Goal: Task Accomplishment & Management: Manage account settings

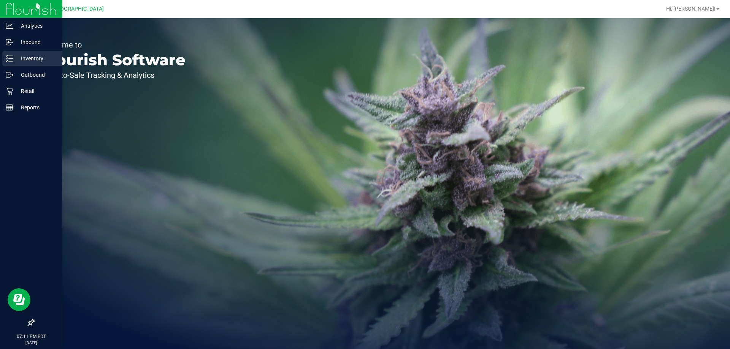
click at [11, 57] on icon at bounding box center [10, 59] width 8 height 8
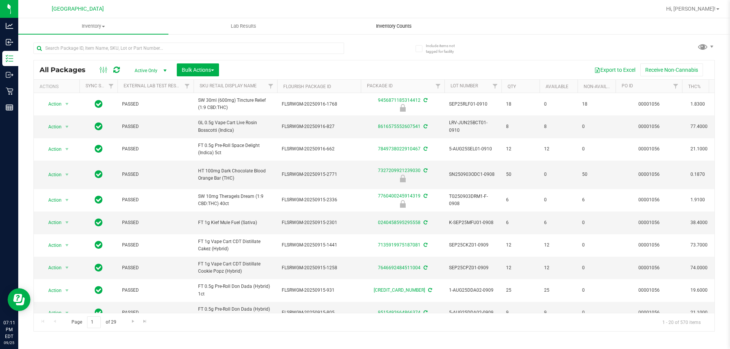
click at [387, 27] on span "Inventory Counts" at bounding box center [394, 26] width 56 height 7
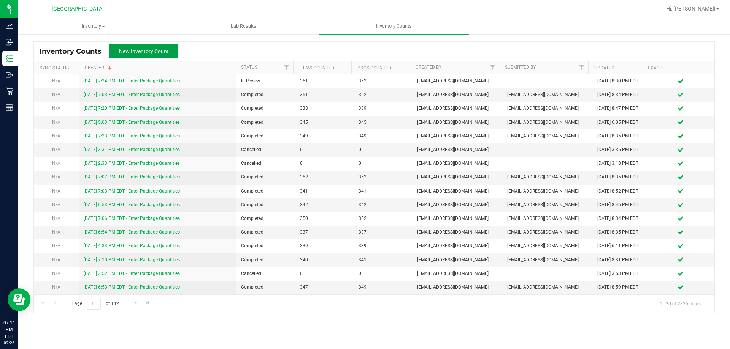
click at [155, 51] on span "New Inventory Count" at bounding box center [144, 51] width 50 height 6
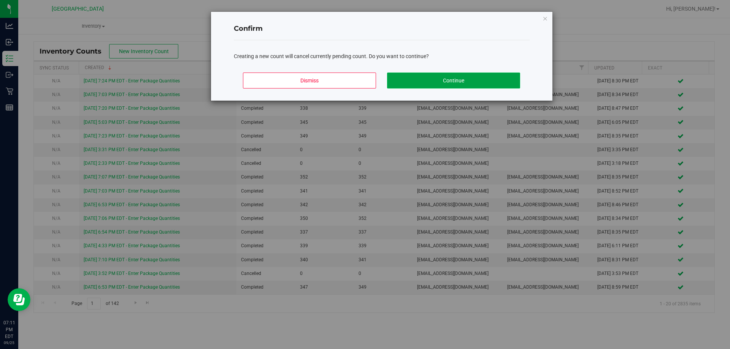
click at [442, 80] on button "Continue" at bounding box center [453, 81] width 133 height 16
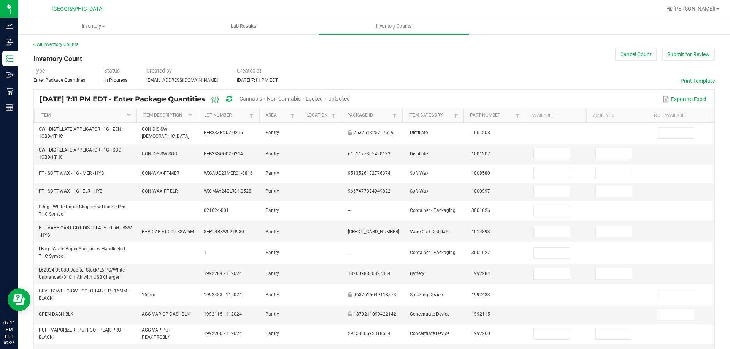
click at [262, 97] on span "Cannabis" at bounding box center [251, 99] width 22 height 6
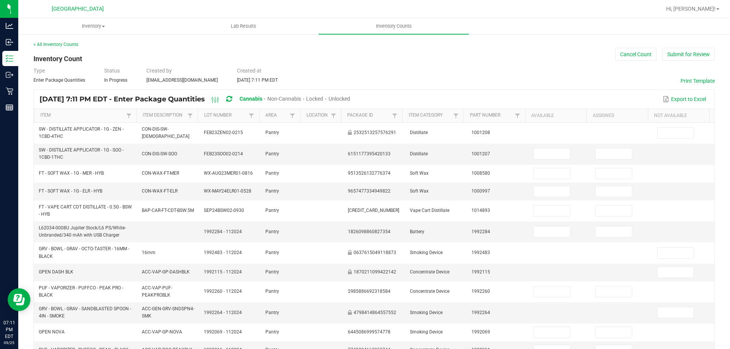
click at [350, 97] on span "Unlocked" at bounding box center [339, 99] width 22 height 6
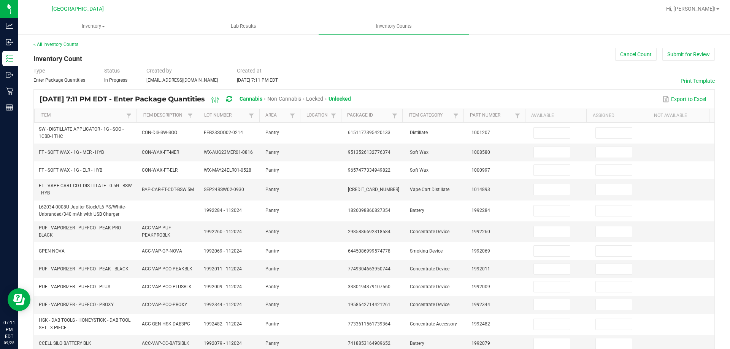
click at [43, 112] on th "Item" at bounding box center [85, 116] width 102 height 14
click at [44, 112] on th "Item" at bounding box center [85, 116] width 102 height 14
click at [47, 117] on link "Item" at bounding box center [82, 116] width 84 height 6
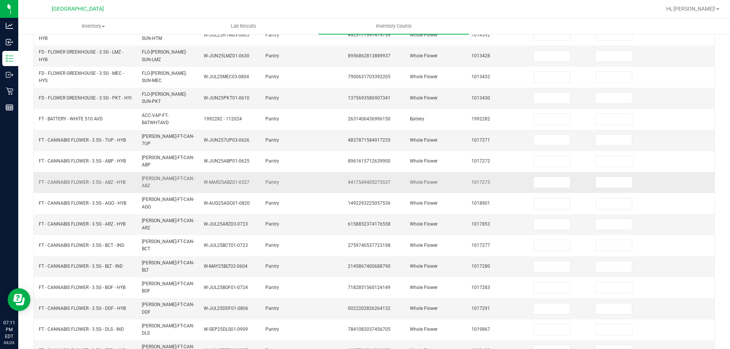
scroll to position [180, 0]
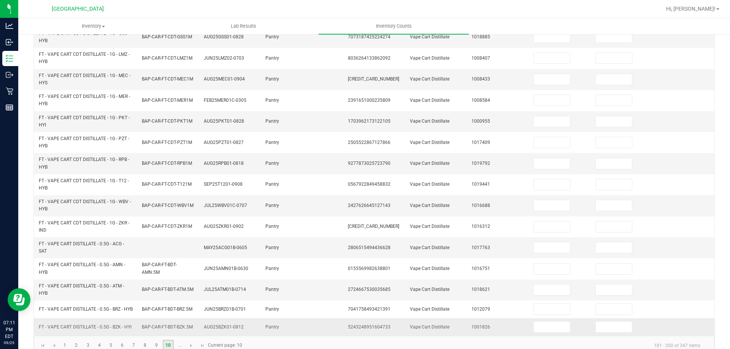
scroll to position [222, 0]
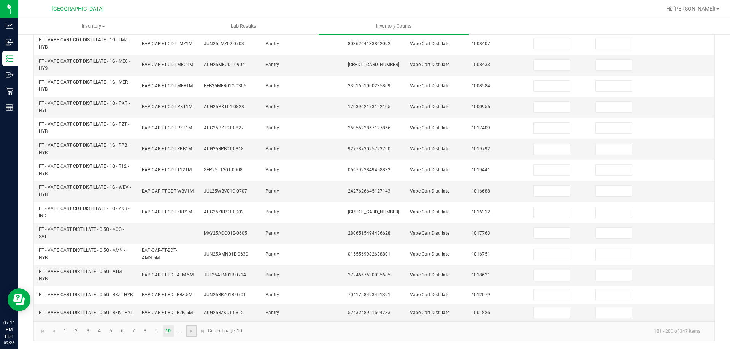
click at [188, 330] on link at bounding box center [191, 331] width 11 height 11
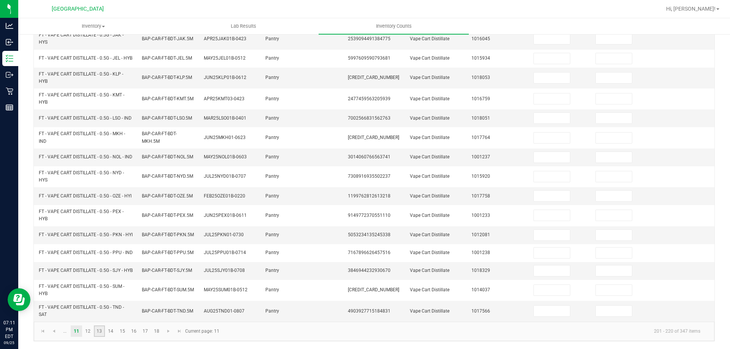
click at [98, 331] on link "13" at bounding box center [99, 331] width 11 height 11
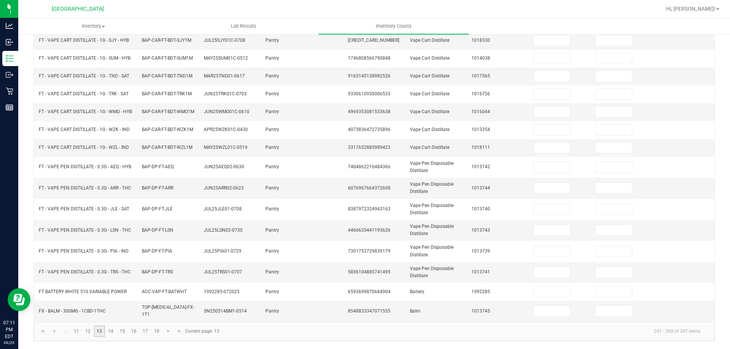
scroll to position [180, 0]
click at [114, 331] on link "14" at bounding box center [110, 331] width 11 height 11
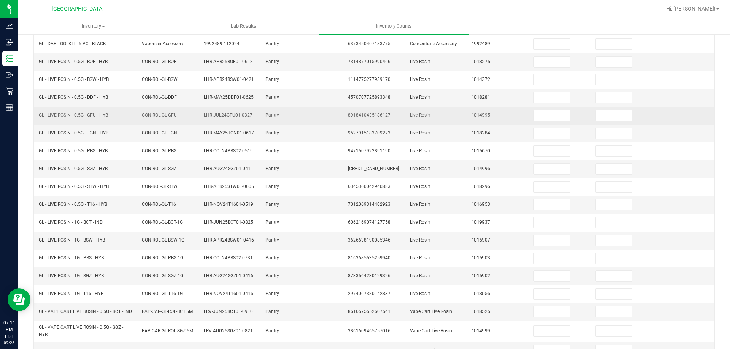
scroll to position [0, 0]
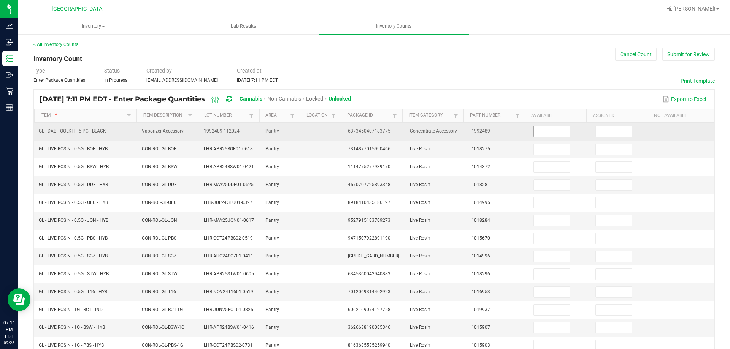
click at [548, 129] on input at bounding box center [552, 131] width 36 height 11
type input "5"
type input "0"
type input "5"
type input "0"
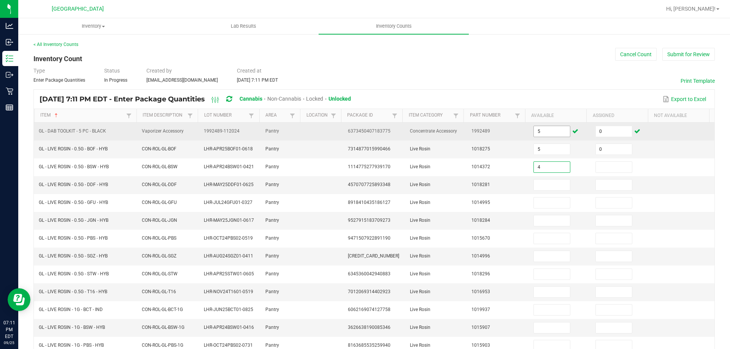
type input "4"
type input "0"
type input "2"
type input "0"
type input "6"
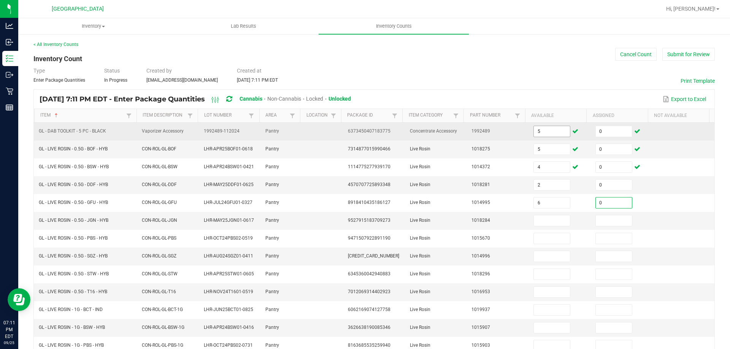
type input "0"
type input "4"
type input "0"
type input "4"
type input "0"
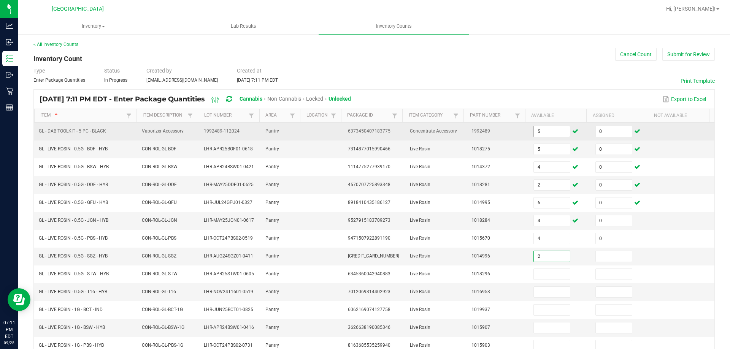
type input "2"
type input "0"
type input "8"
type input "0"
type input "5"
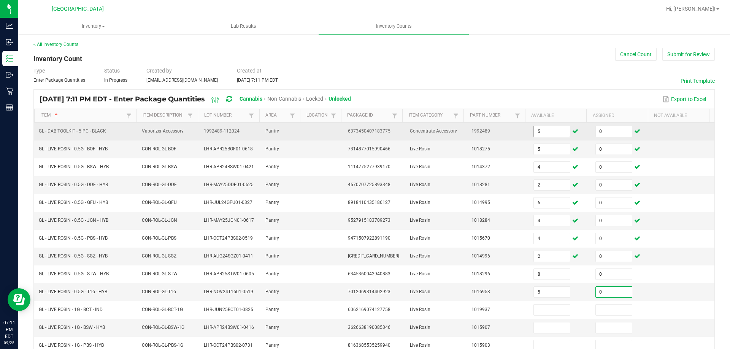
type input "0"
type input "6"
type input "0"
type input "2"
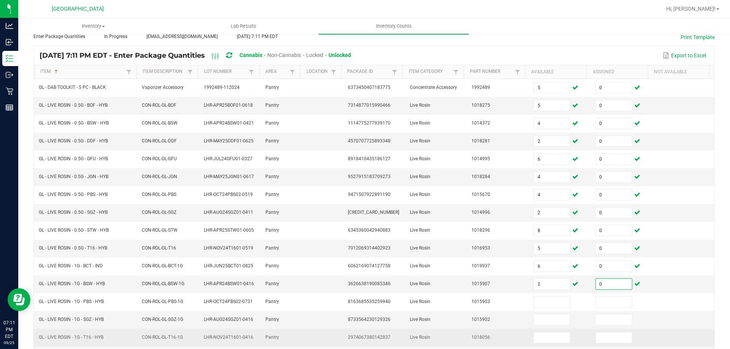
scroll to position [171, 0]
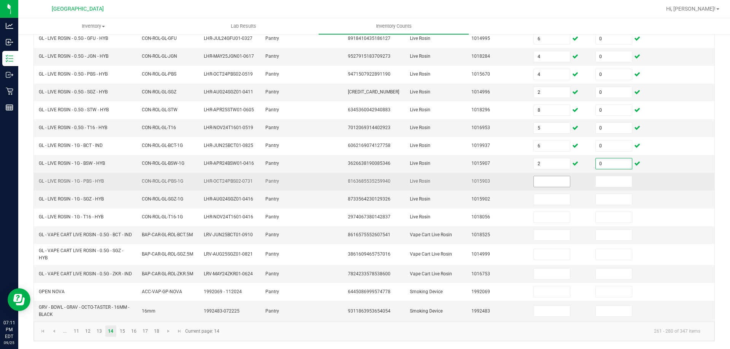
type input "0"
click at [538, 176] on input at bounding box center [552, 181] width 36 height 11
type input "7"
type input "0"
type input "2"
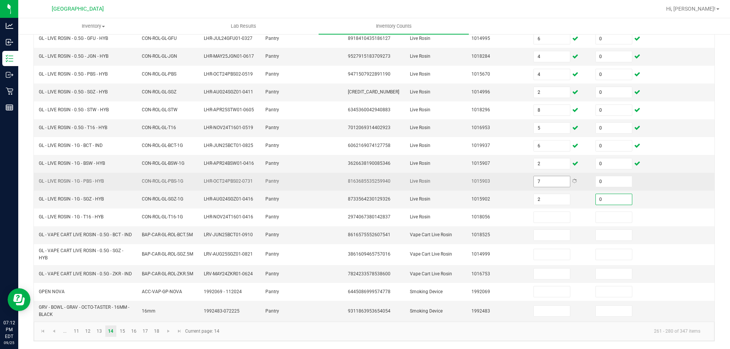
type input "0"
type input "1"
type input "0"
type input "8"
type input "0"
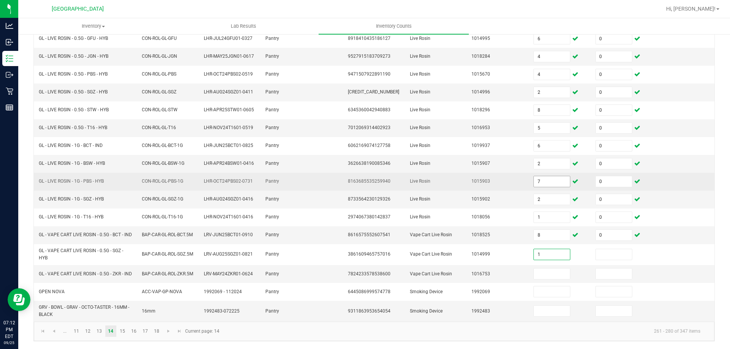
type input "1"
type input "0"
type input "8"
type input "0"
type input "1"
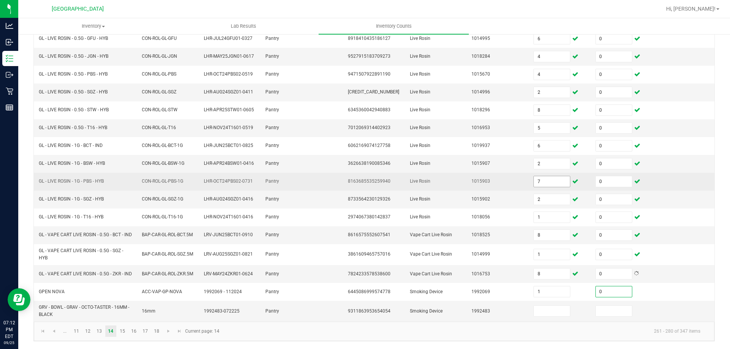
type input "0"
type input "13"
type input "0"
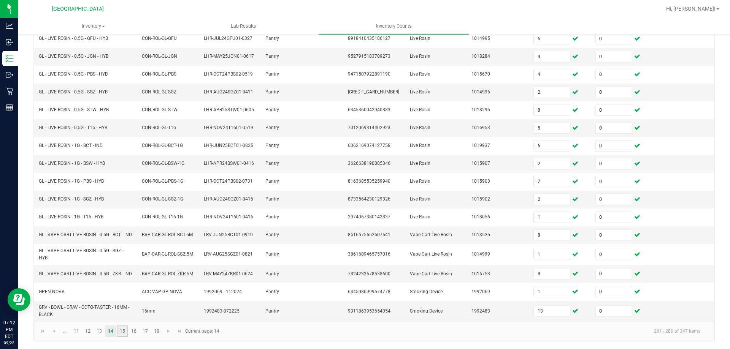
click at [119, 331] on link "15" at bounding box center [122, 331] width 11 height 11
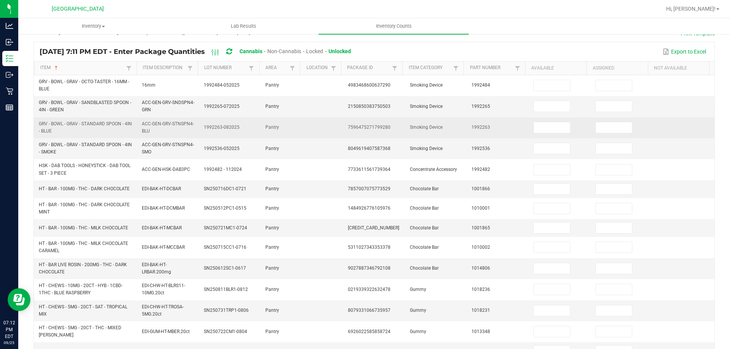
scroll to position [0, 0]
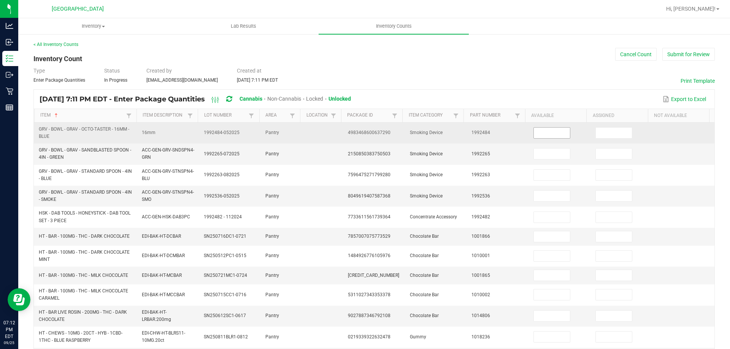
click at [538, 134] on input at bounding box center [552, 133] width 36 height 11
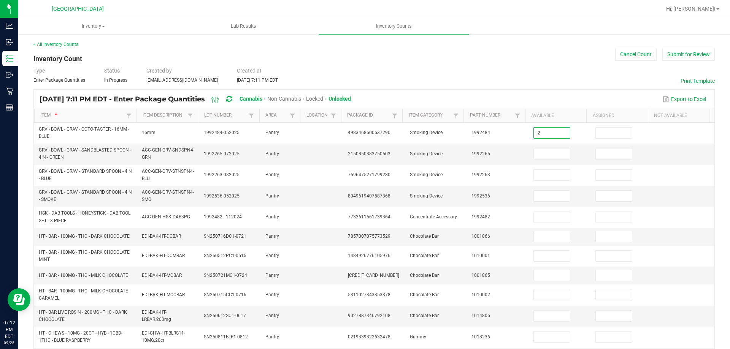
type input "2"
type input "0"
type input "1"
type input "0"
type input "6"
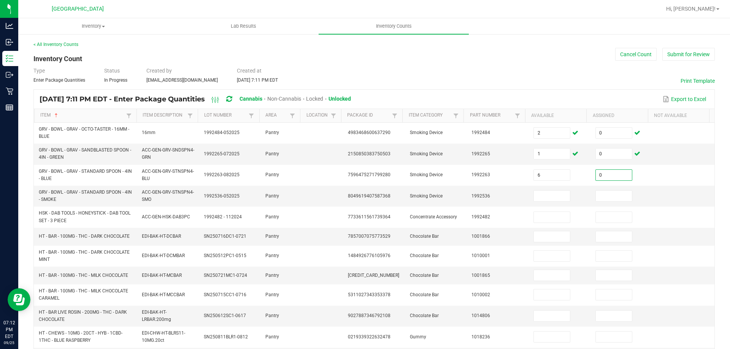
type input "0"
type input "7"
type input "0"
type input "5"
type input "0"
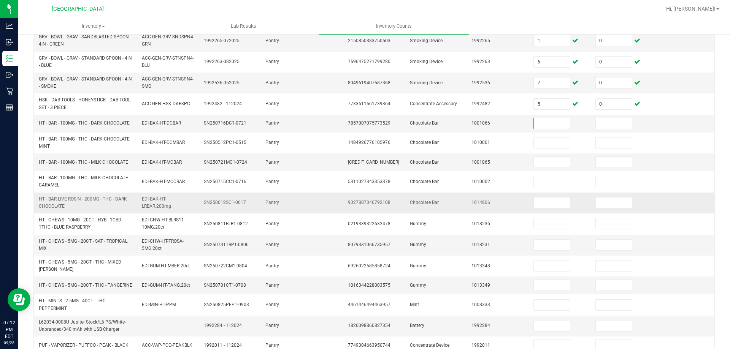
scroll to position [114, 0]
type input "44"
type input "0"
type input "26"
type input "0"
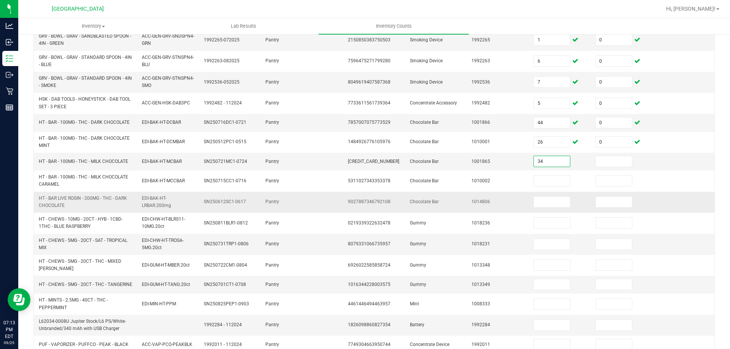
type input "34"
type input "0"
type input "21"
type input "0"
type input "50"
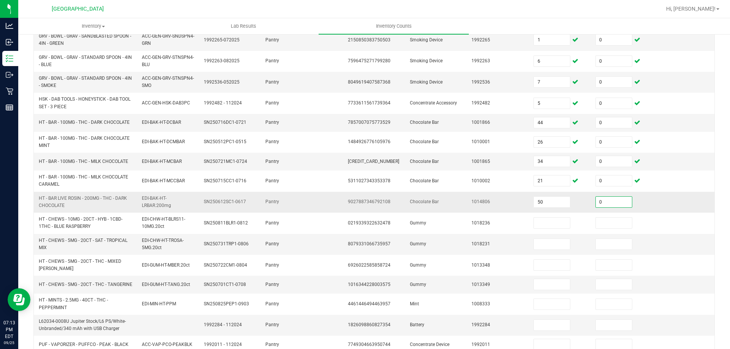
type input "0"
type input "7"
type input "0"
type input "1"
type input "0"
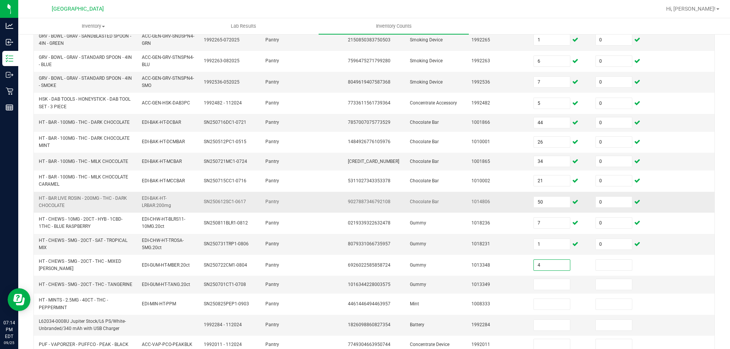
type input "4"
type input "0"
type input "2"
type input "0"
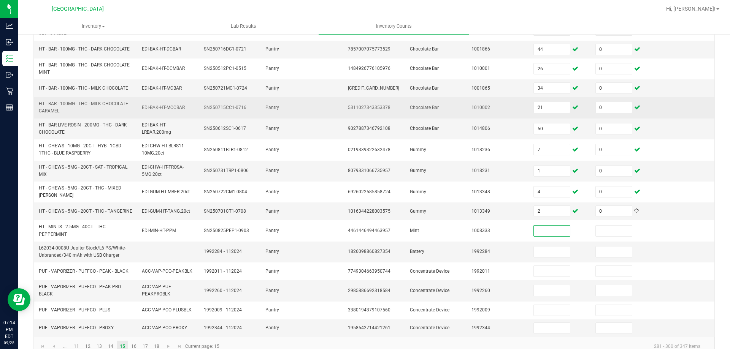
scroll to position [206, 0]
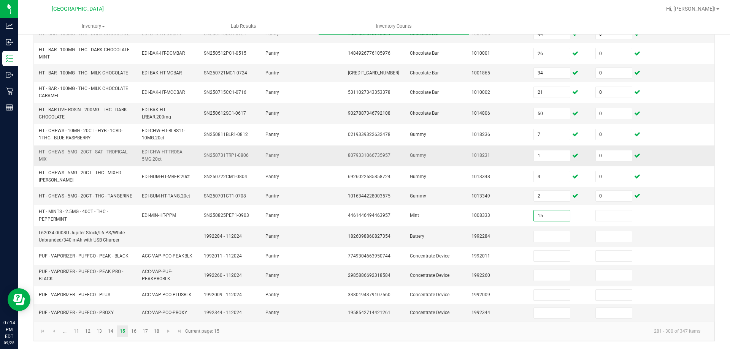
type input "15"
type input "0"
type input "1"
type input "0"
type input "2"
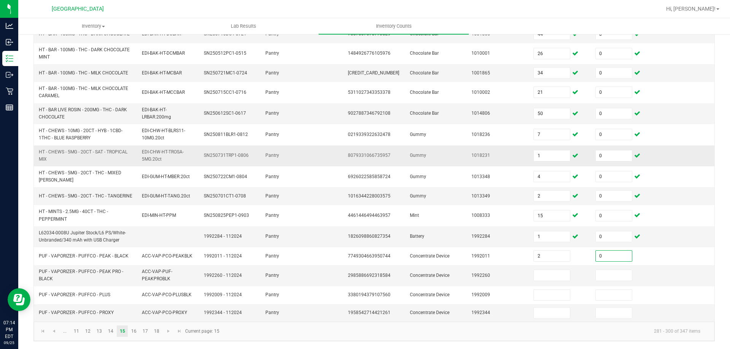
type input "0"
type input "2"
type input "0"
type input "5"
type input "0"
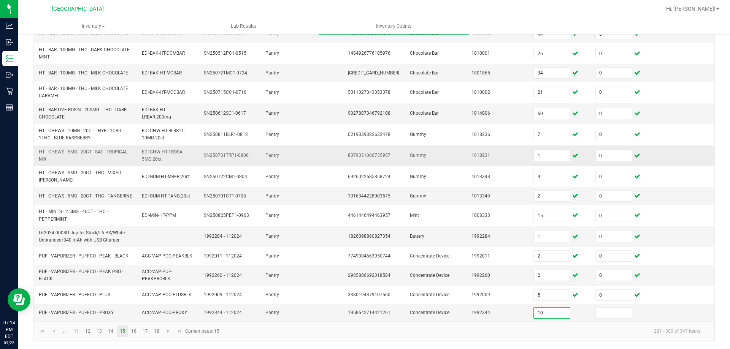
type input "10"
type input "0"
click at [136, 332] on link "16" at bounding box center [133, 331] width 11 height 11
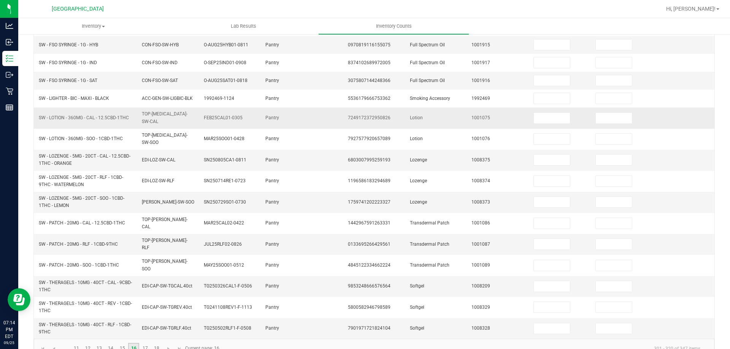
scroll to position [0, 0]
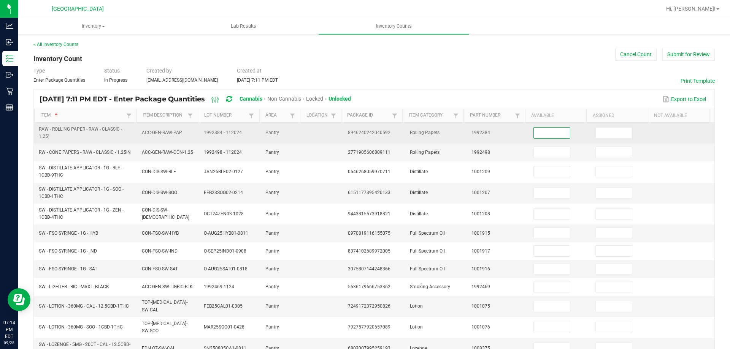
click at [547, 134] on input at bounding box center [552, 133] width 36 height 11
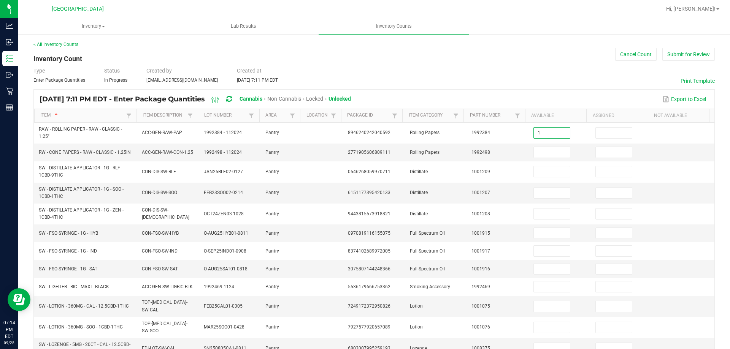
type input "1"
type input "0"
type input "7"
type input "0"
type input "4"
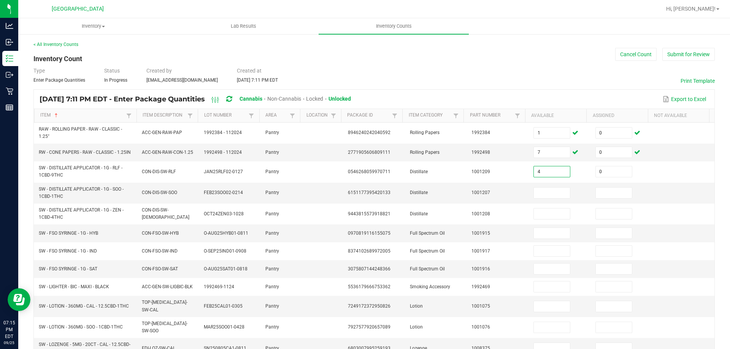
type input "0"
type input "5"
type input "0"
type input "10"
type input "0"
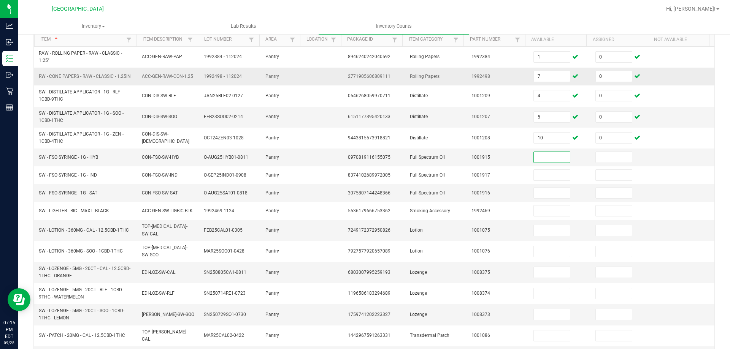
scroll to position [114, 0]
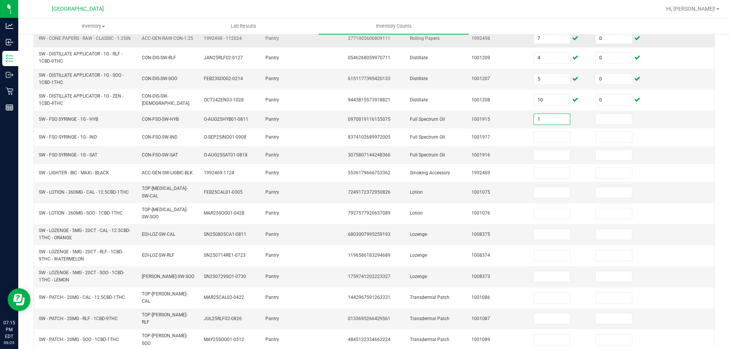
type input "1"
type input "0"
type input "11"
type input "0"
type input "2"
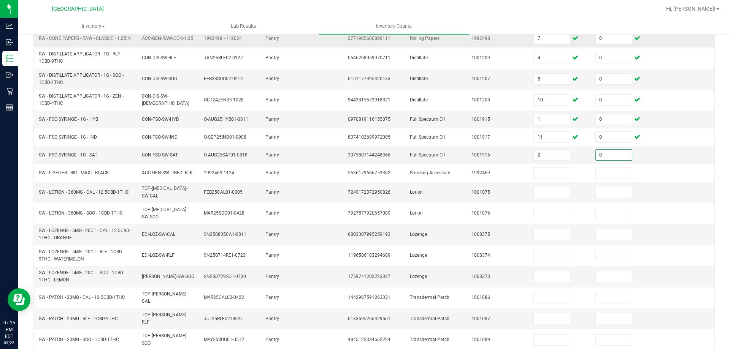
type input "0"
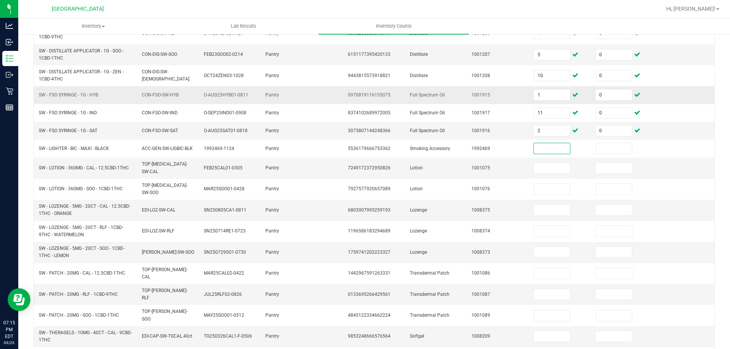
scroll to position [152, 0]
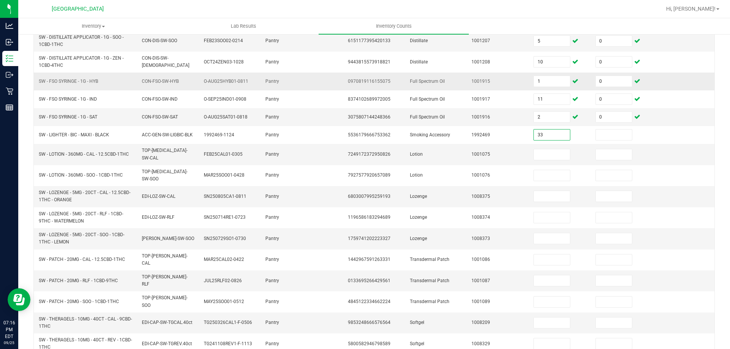
type input "33"
type input "0"
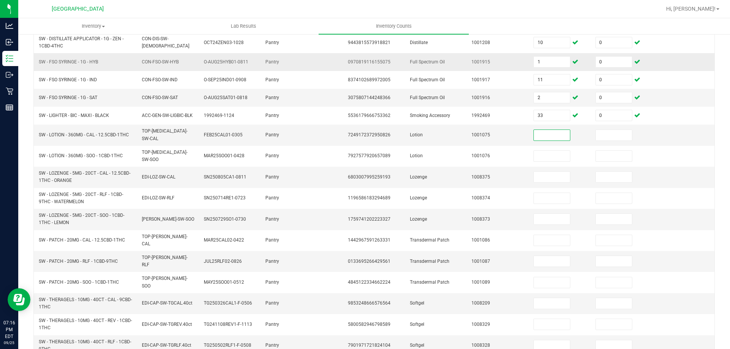
scroll to position [190, 0]
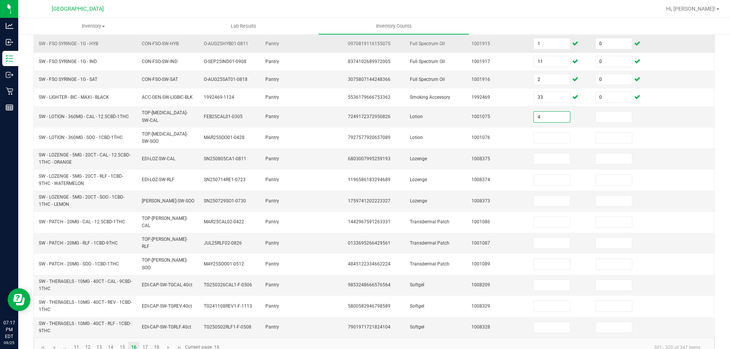
type input "4"
type input "0"
type input "4"
type input "0"
type input "10"
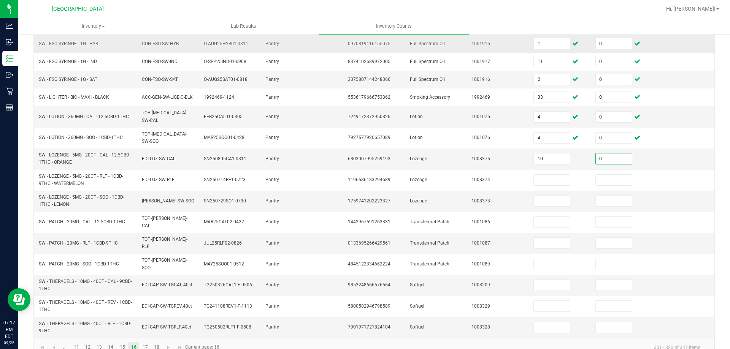
type input "0"
type input "8"
type input "0"
type input "18"
type input "0"
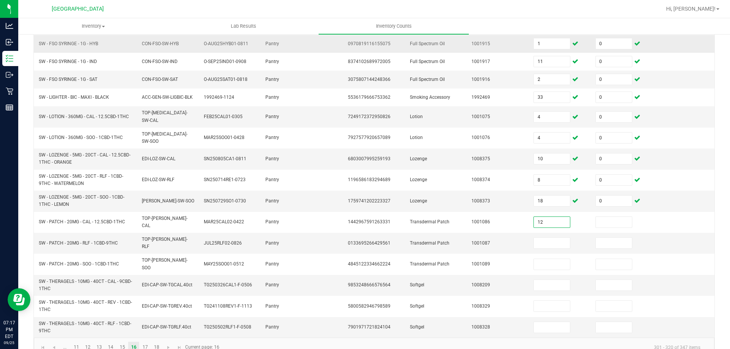
type input "12"
type input "0"
type input "12"
type input "0"
type input "9"
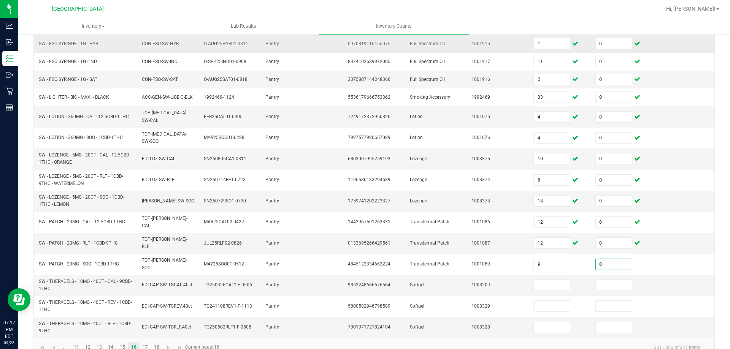
type input "0"
type input "4"
type input "0"
type input "3"
type input "0"
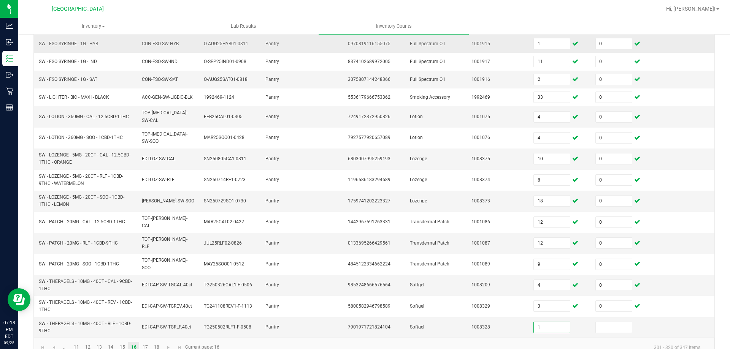
type input "1"
click at [147, 342] on link "17" at bounding box center [145, 347] width 11 height 11
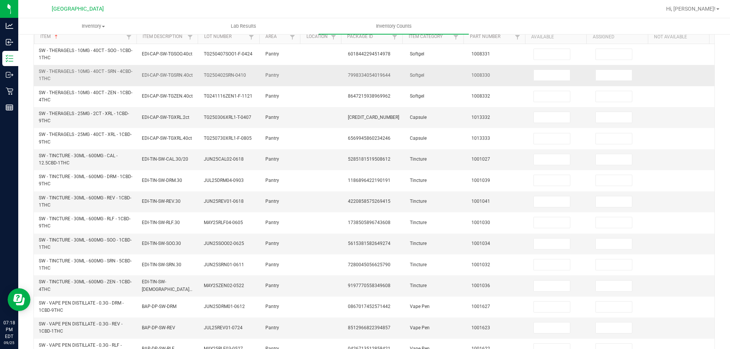
scroll to position [0, 0]
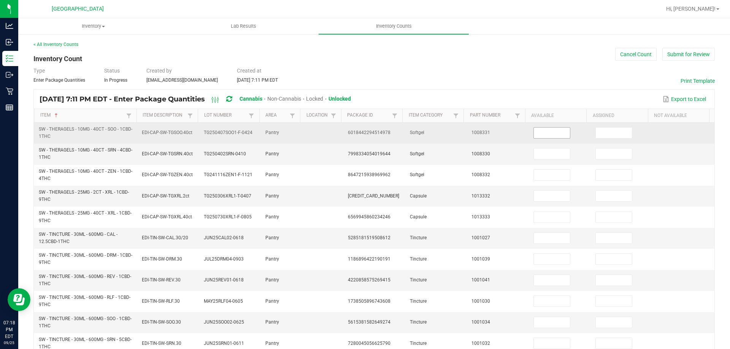
click at [534, 134] on input at bounding box center [552, 133] width 36 height 11
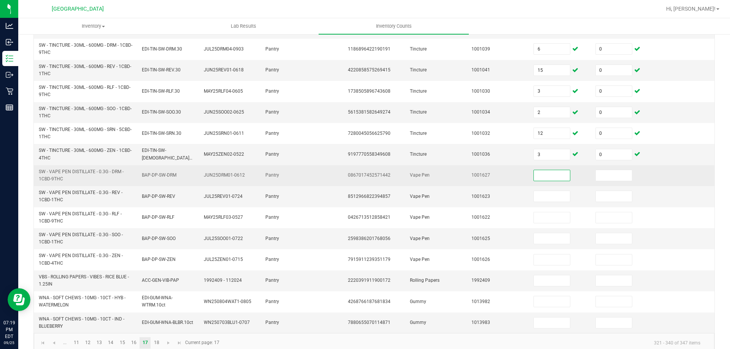
scroll to position [222, 0]
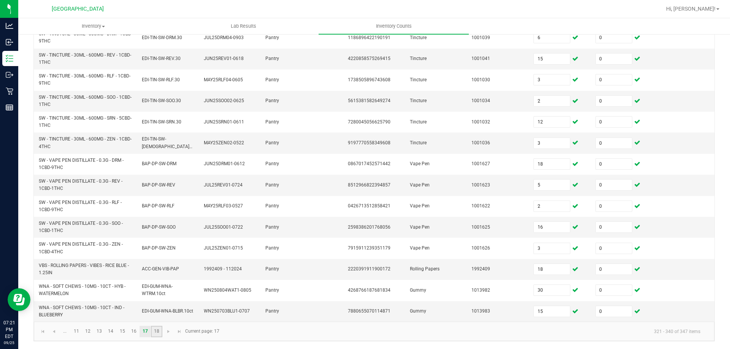
click at [162, 328] on link "18" at bounding box center [156, 331] width 11 height 11
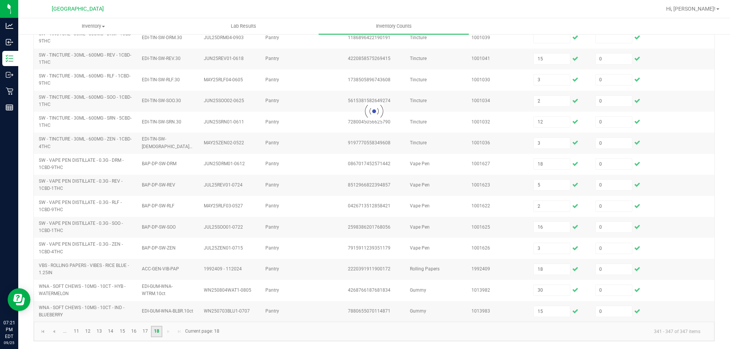
scroll to position [0, 0]
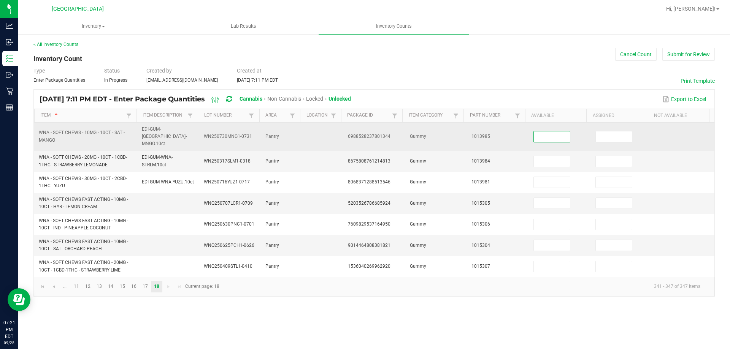
click at [562, 132] on input at bounding box center [552, 137] width 36 height 11
click at [551, 125] on td "13" at bounding box center [560, 137] width 62 height 29
click at [552, 132] on input "13" at bounding box center [552, 137] width 36 height 11
click at [603, 132] on input "0" at bounding box center [614, 137] width 36 height 11
click at [543, 132] on input at bounding box center [552, 137] width 36 height 11
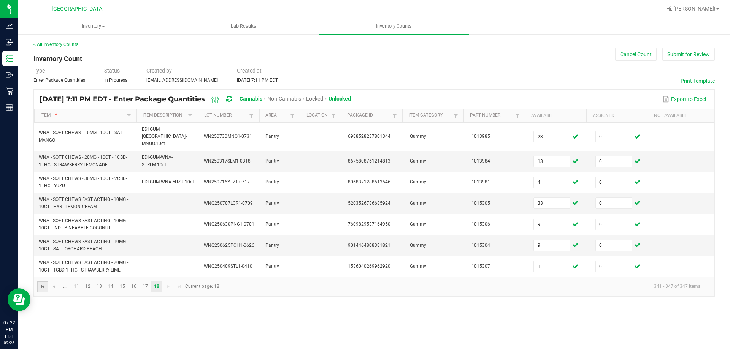
click at [43, 284] on span "Go to the first page" at bounding box center [43, 287] width 6 height 6
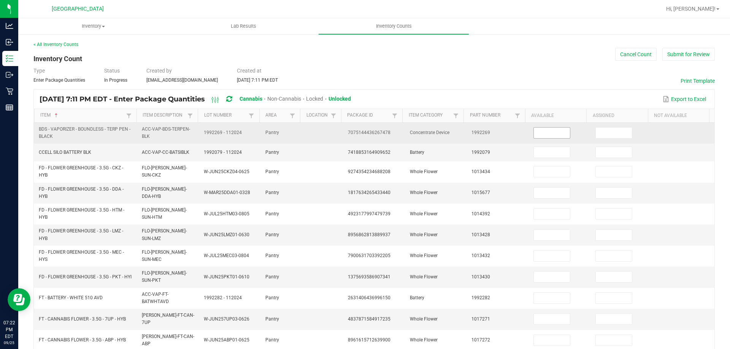
click at [534, 128] on input at bounding box center [552, 133] width 36 height 11
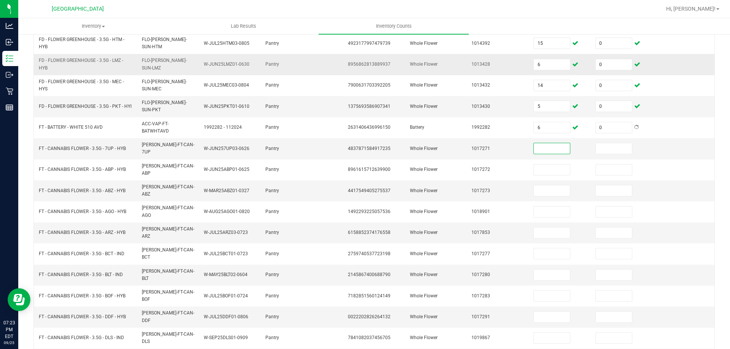
scroll to position [180, 0]
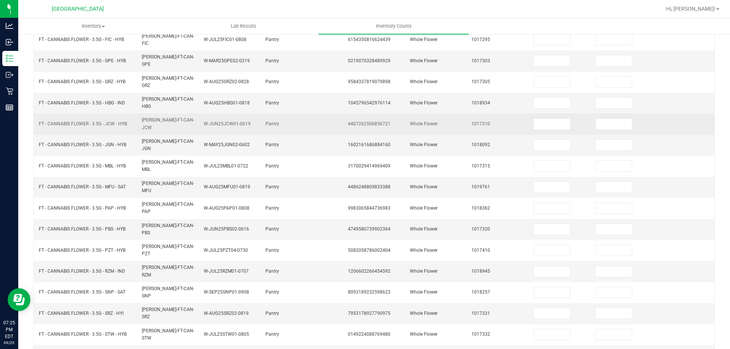
scroll to position [0, 0]
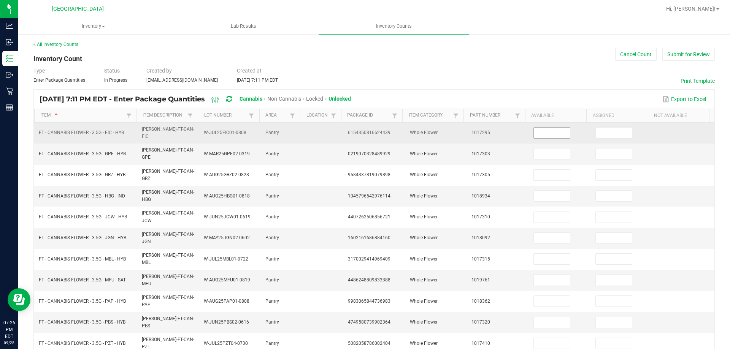
click at [554, 129] on input at bounding box center [552, 133] width 36 height 11
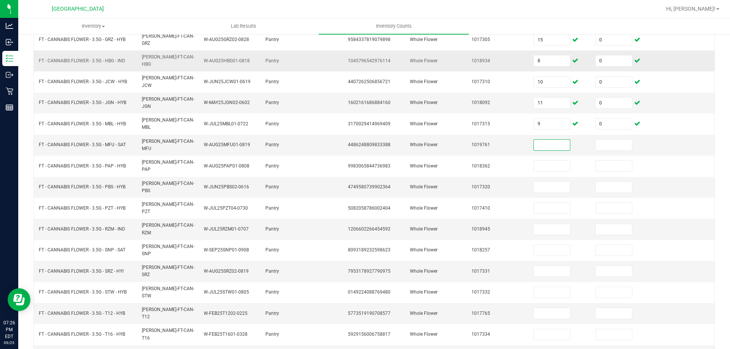
scroll to position [152, 0]
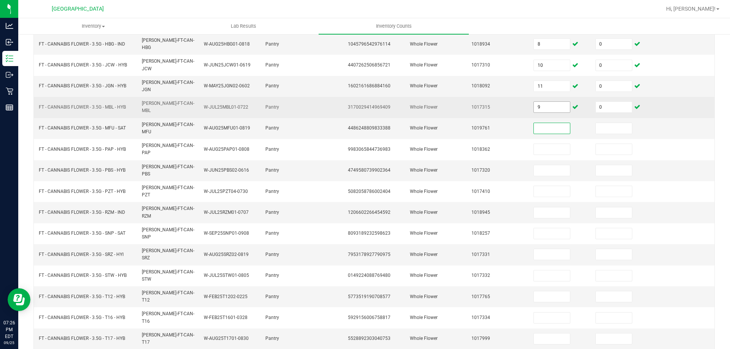
click at [543, 102] on input "9" at bounding box center [552, 107] width 36 height 11
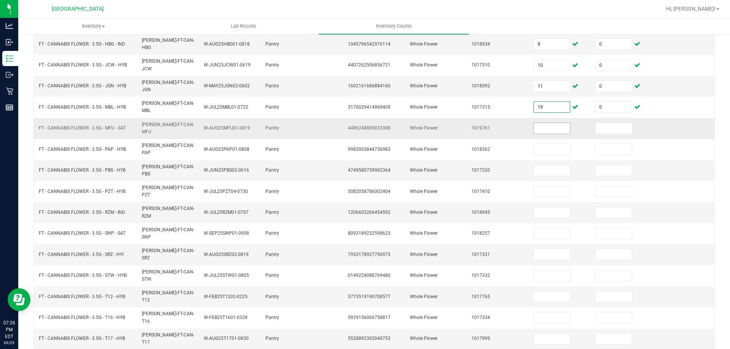
click at [539, 123] on input at bounding box center [552, 128] width 36 height 11
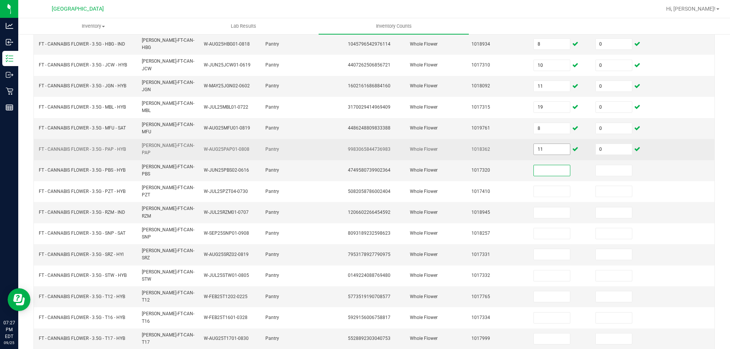
click at [549, 144] on input "11" at bounding box center [552, 149] width 36 height 11
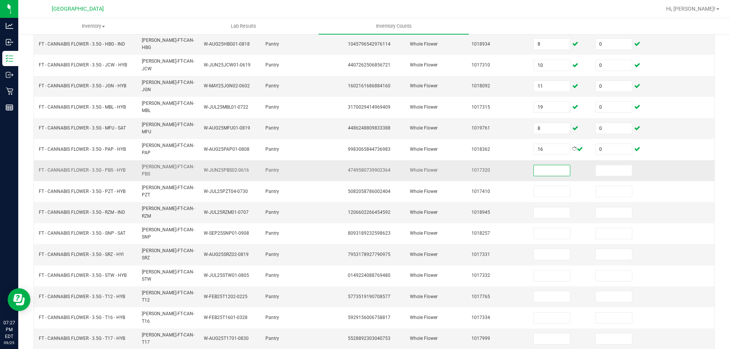
click at [548, 165] on input at bounding box center [552, 170] width 36 height 11
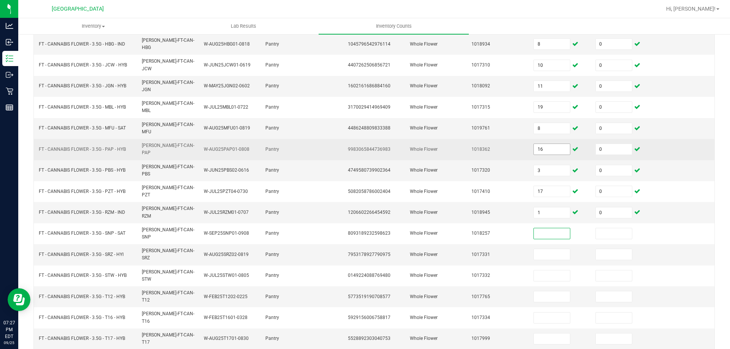
scroll to position [158, 0]
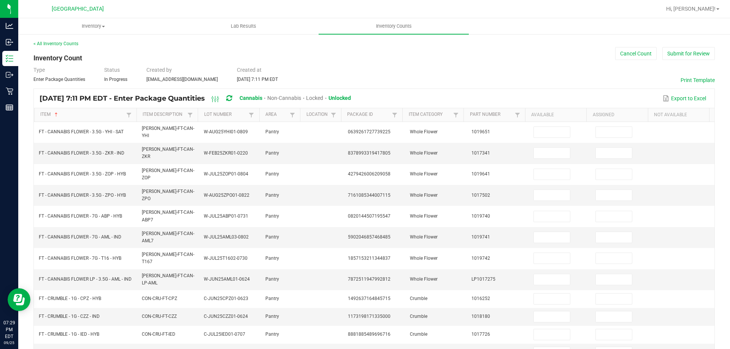
scroll to position [0, 0]
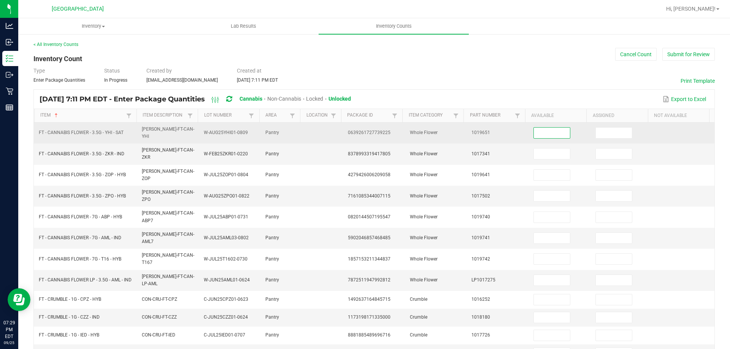
click at [551, 132] on input at bounding box center [552, 133] width 36 height 11
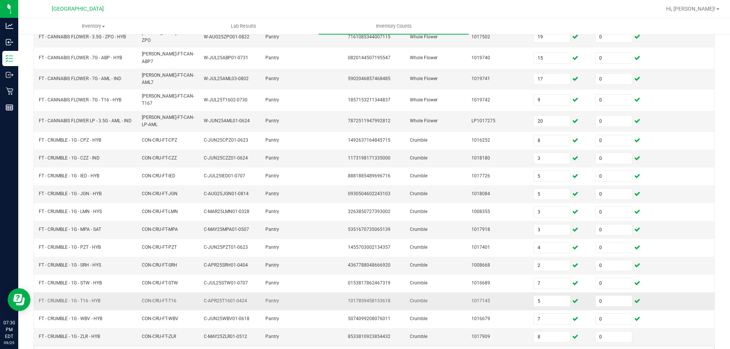
scroll to position [161, 0]
click at [101, 348] on link "4" at bounding box center [99, 353] width 11 height 11
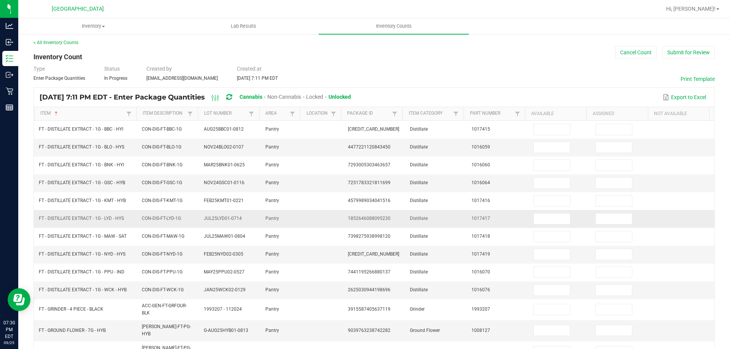
scroll to position [0, 0]
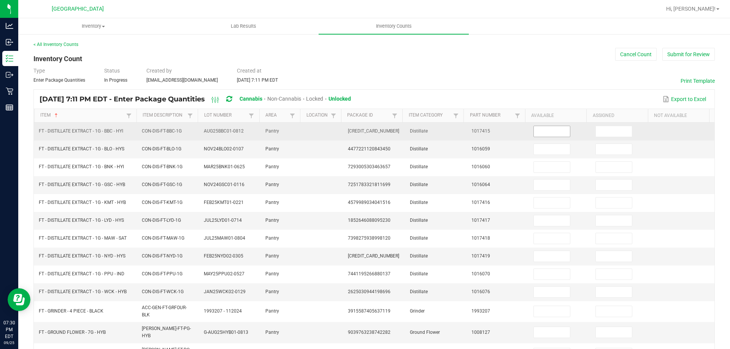
click at [542, 132] on input at bounding box center [552, 131] width 36 height 11
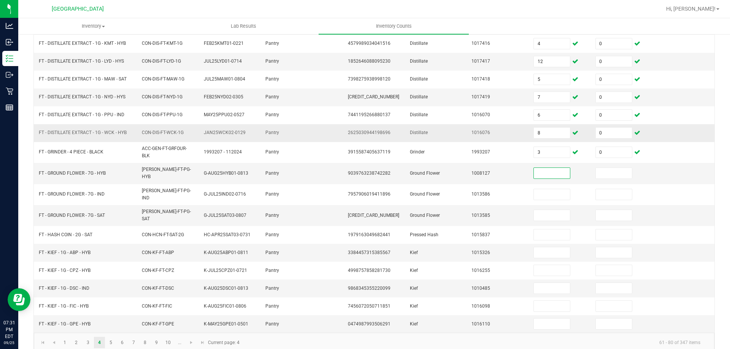
scroll to position [161, 0]
click at [109, 335] on link "5" at bounding box center [110, 340] width 11 height 11
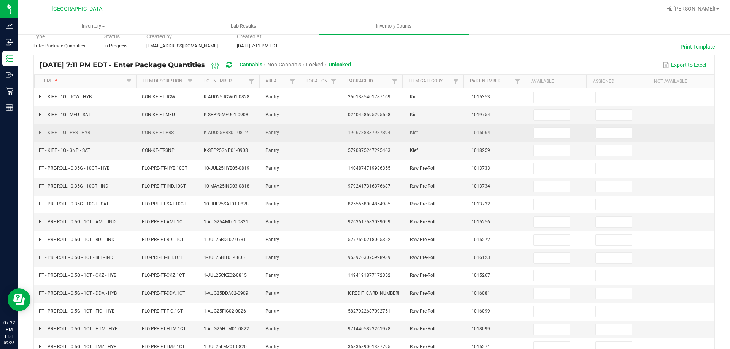
scroll to position [0, 0]
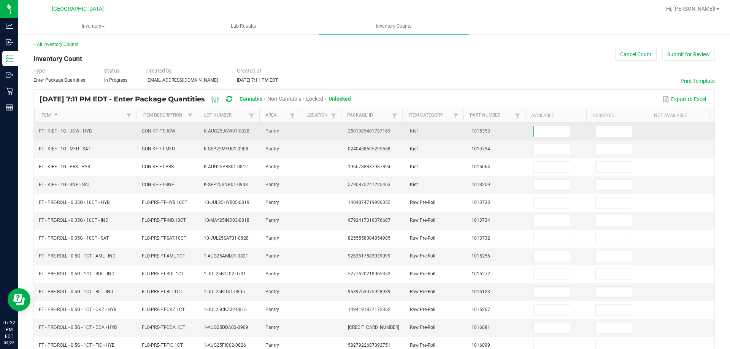
click at [544, 129] on input at bounding box center [552, 131] width 36 height 11
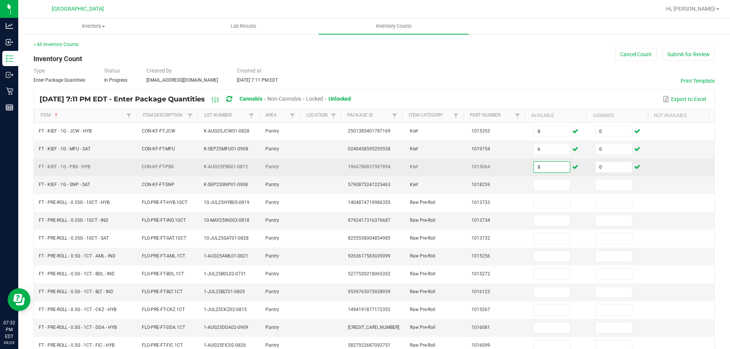
click at [535, 168] on input "8" at bounding box center [552, 167] width 36 height 11
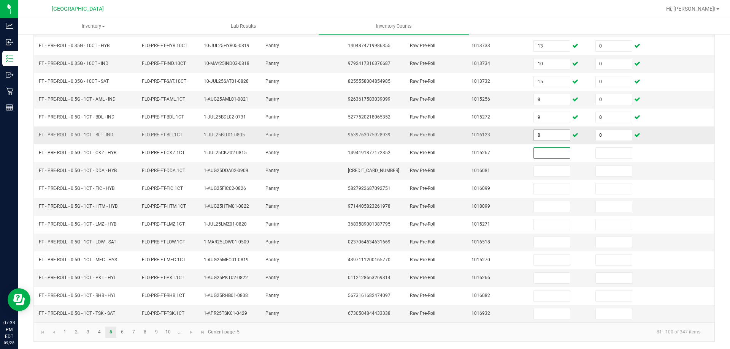
scroll to position [158, 0]
click at [125, 330] on link "6" at bounding box center [122, 331] width 11 height 11
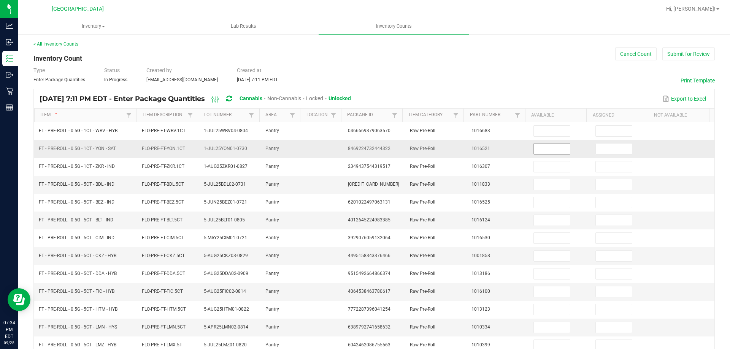
scroll to position [0, 0]
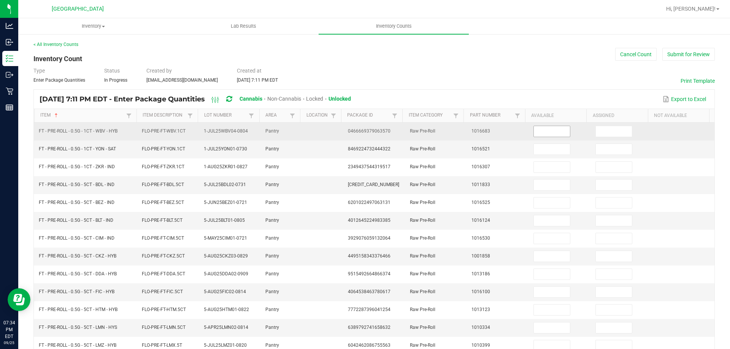
click at [538, 131] on input at bounding box center [552, 131] width 36 height 11
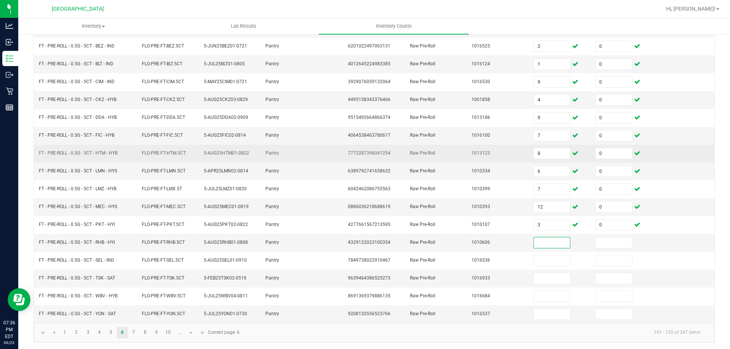
scroll to position [158, 0]
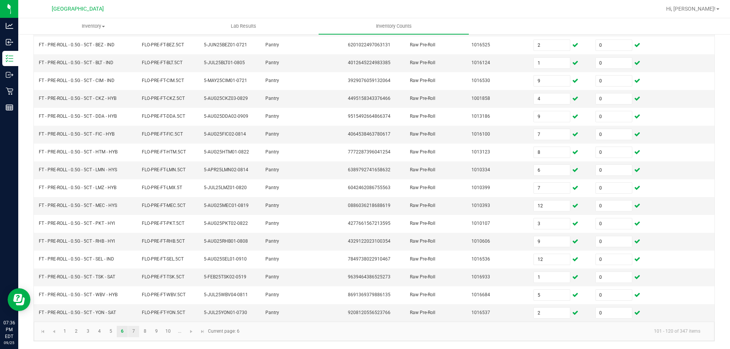
click at [134, 333] on link "7" at bounding box center [133, 331] width 11 height 11
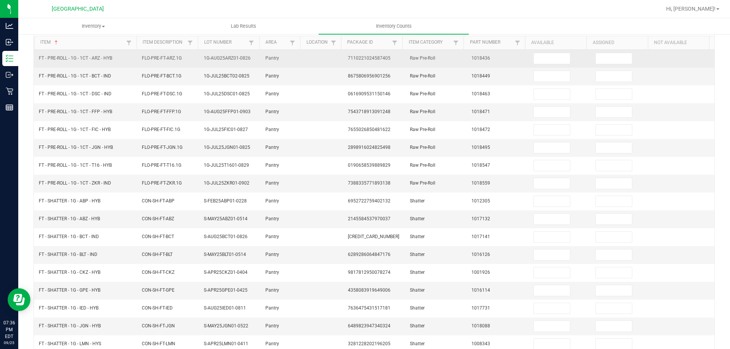
scroll to position [0, 0]
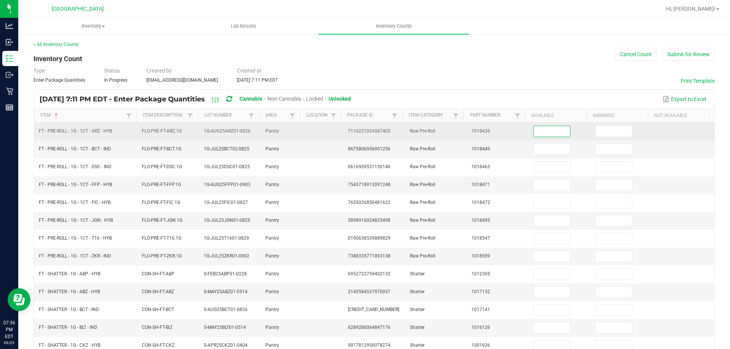
click at [535, 127] on input at bounding box center [552, 131] width 36 height 11
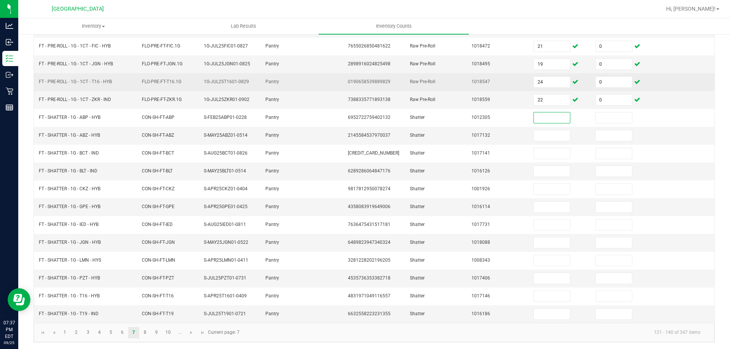
scroll to position [158, 0]
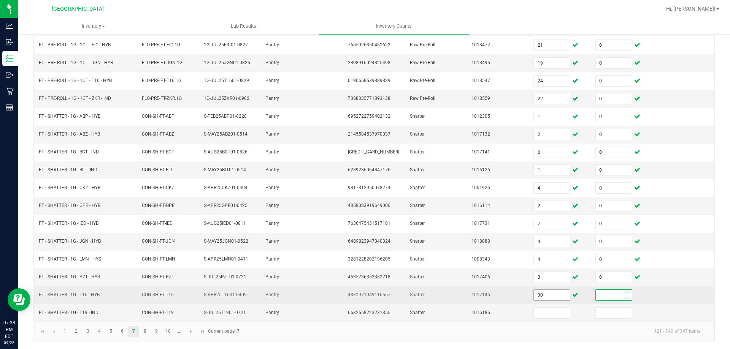
click at [556, 294] on input "30" at bounding box center [552, 295] width 36 height 11
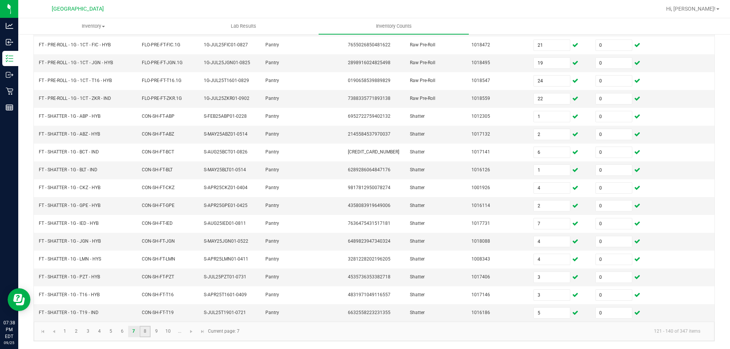
click at [143, 327] on link "8" at bounding box center [145, 331] width 11 height 11
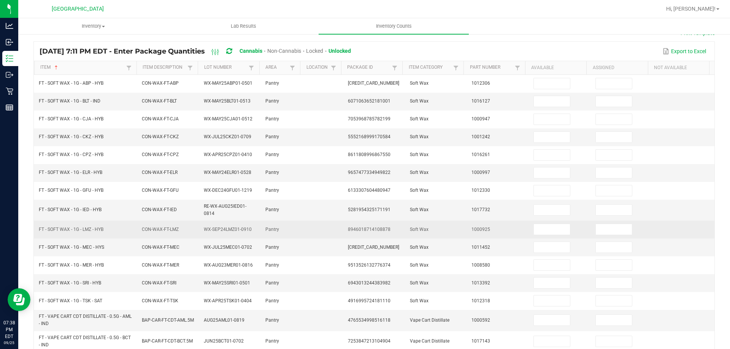
scroll to position [0, 0]
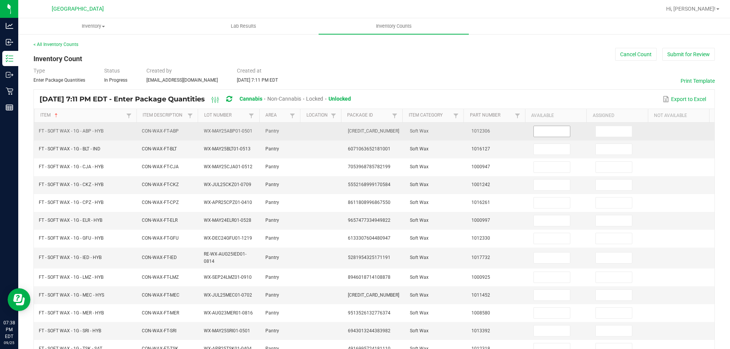
click at [551, 132] on input at bounding box center [552, 131] width 36 height 11
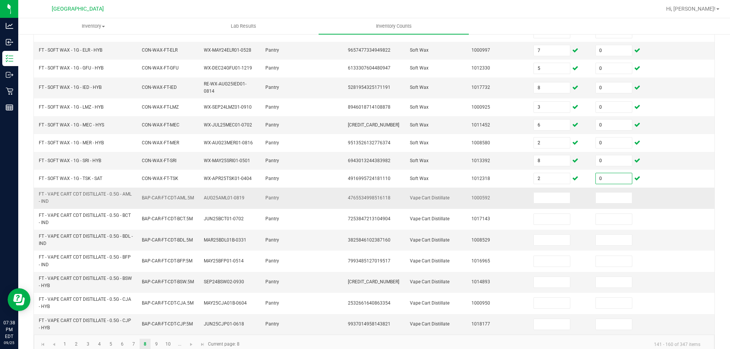
scroll to position [184, 0]
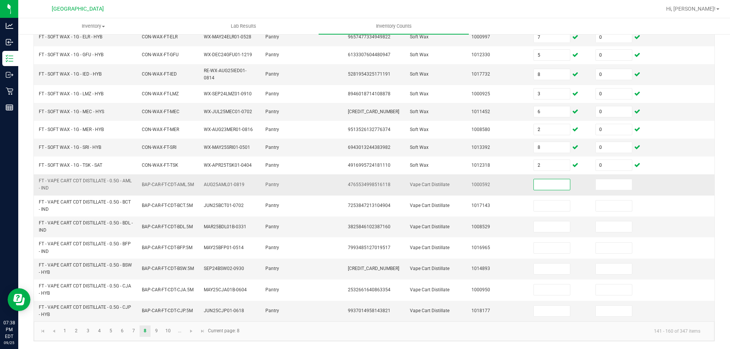
click at [537, 186] on input at bounding box center [552, 184] width 36 height 11
click at [160, 330] on link "9" at bounding box center [156, 331] width 11 height 11
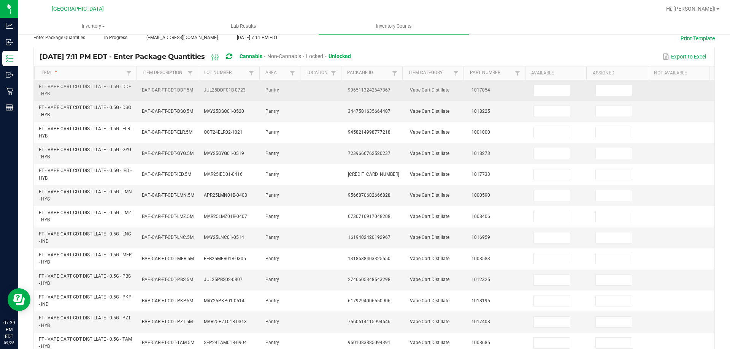
scroll to position [0, 0]
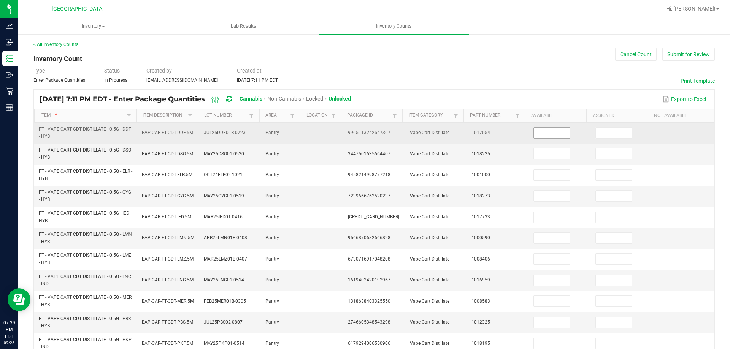
click at [534, 130] on input at bounding box center [552, 133] width 36 height 11
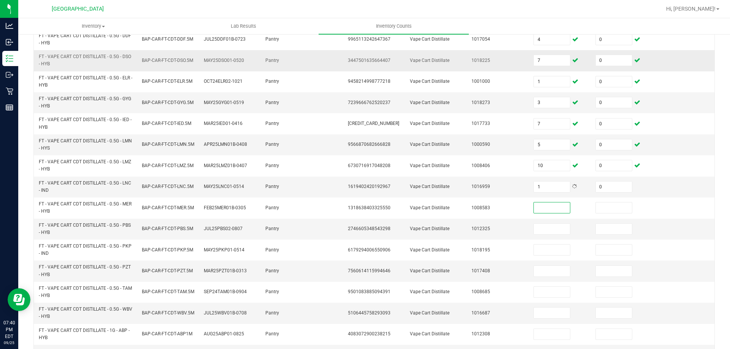
scroll to position [222, 0]
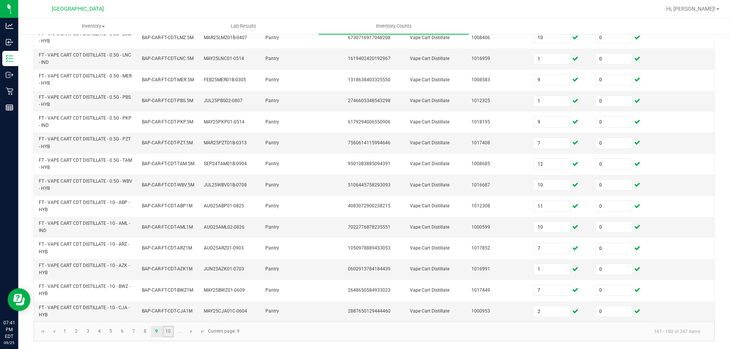
click at [168, 333] on link "10" at bounding box center [168, 331] width 11 height 11
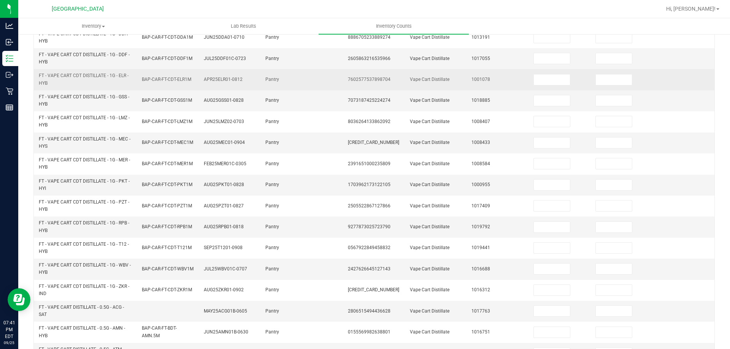
scroll to position [0, 0]
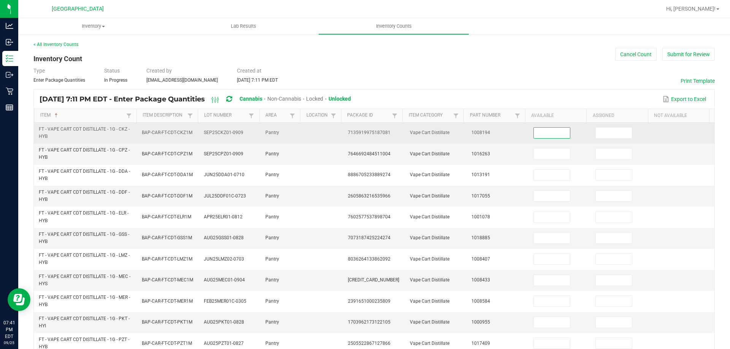
click at [534, 132] on input at bounding box center [552, 133] width 36 height 11
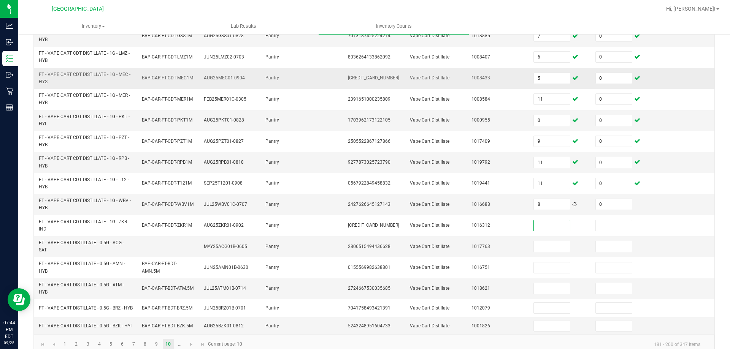
scroll to position [222, 0]
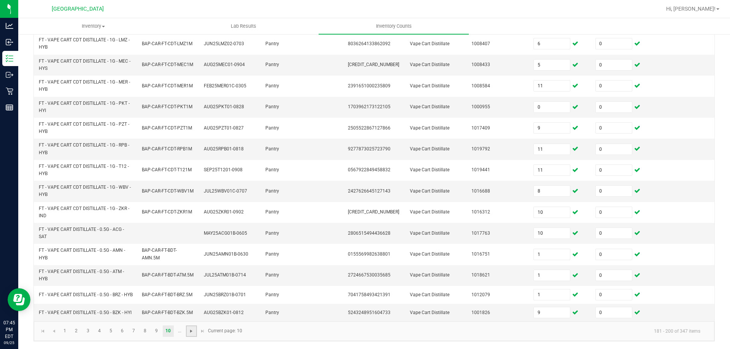
click at [192, 333] on span "Go to the next page" at bounding box center [191, 331] width 6 height 6
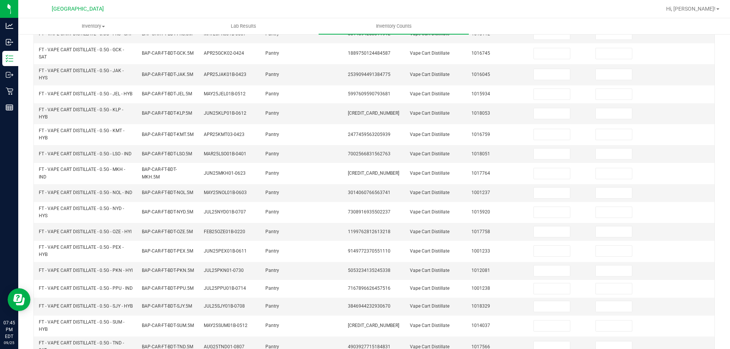
scroll to position [0, 0]
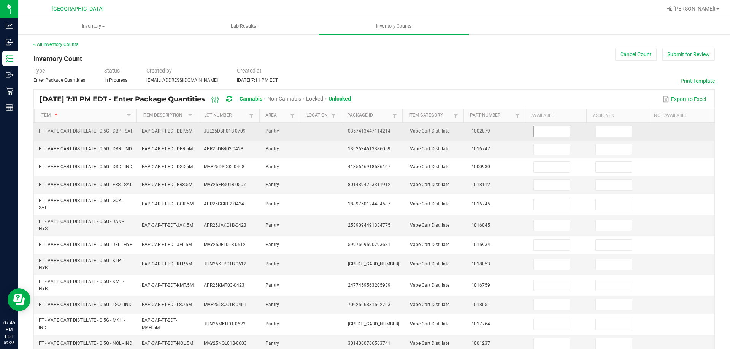
click at [554, 130] on input at bounding box center [552, 131] width 36 height 11
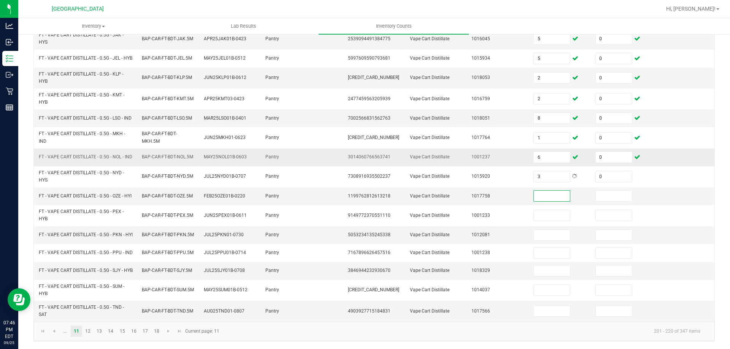
scroll to position [222, 0]
click at [90, 331] on link "12" at bounding box center [88, 331] width 11 height 11
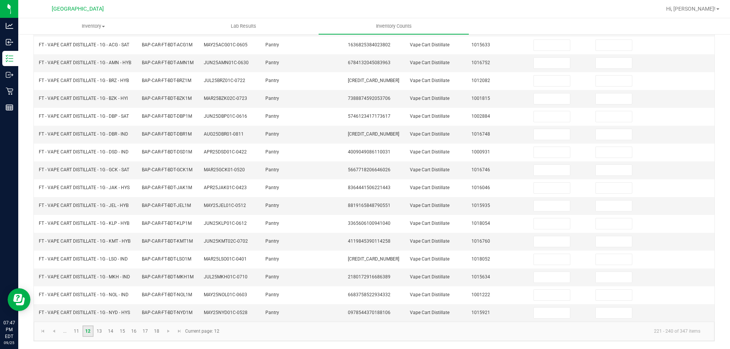
scroll to position [0, 0]
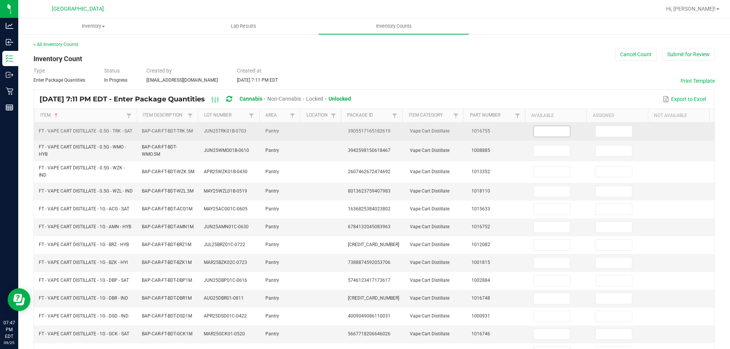
click at [535, 136] on input at bounding box center [552, 131] width 36 height 11
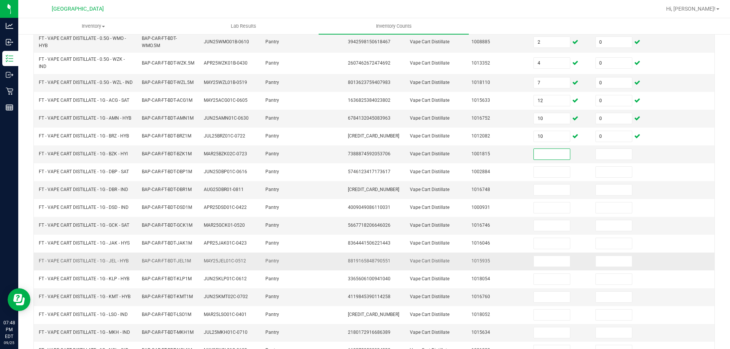
scroll to position [177, 0]
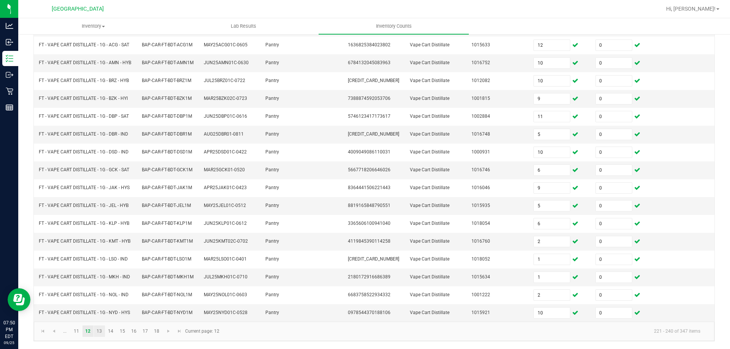
click at [98, 330] on link "13" at bounding box center [99, 331] width 11 height 11
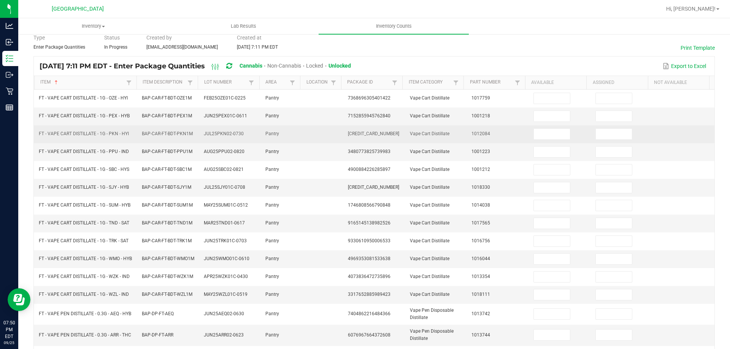
scroll to position [0, 0]
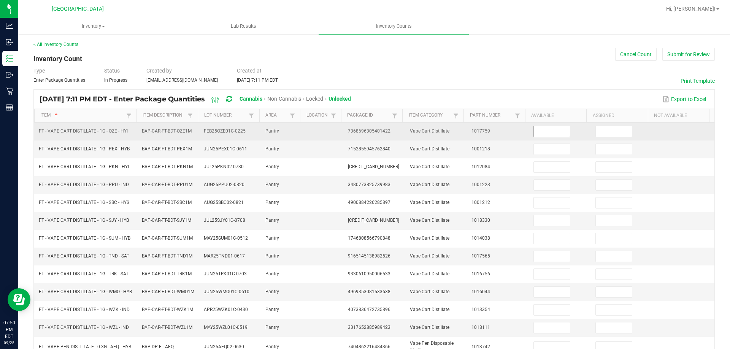
click at [559, 130] on input at bounding box center [552, 131] width 36 height 11
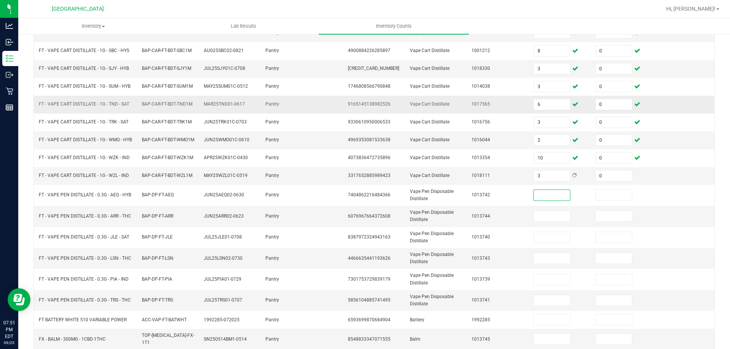
scroll to position [180, 0]
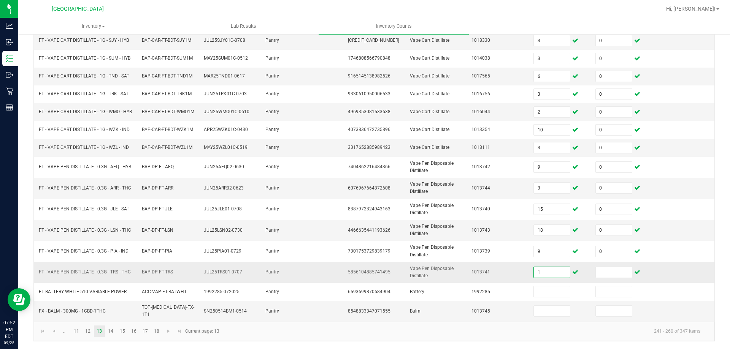
click at [558, 276] on input "1" at bounding box center [552, 272] width 36 height 11
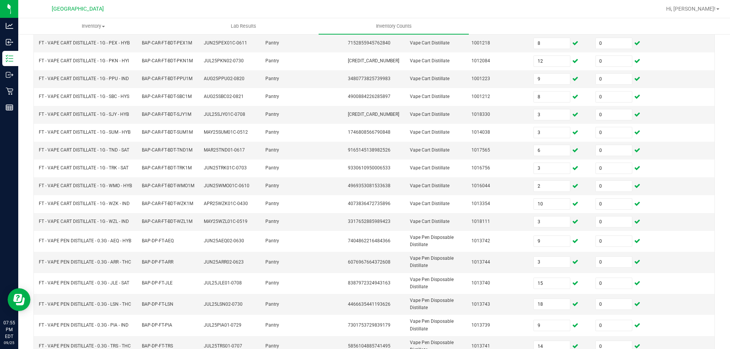
scroll to position [152, 0]
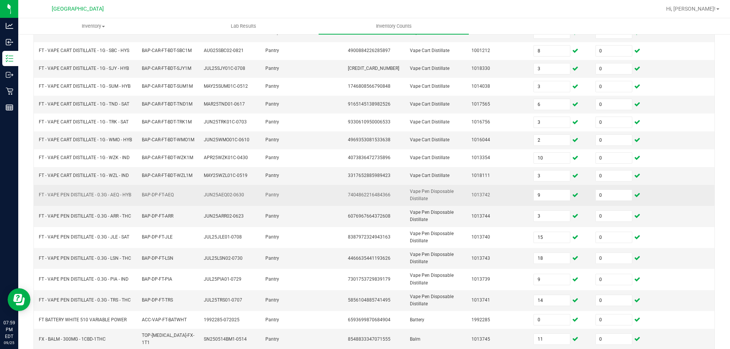
click at [336, 201] on td at bounding box center [322, 195] width 41 height 21
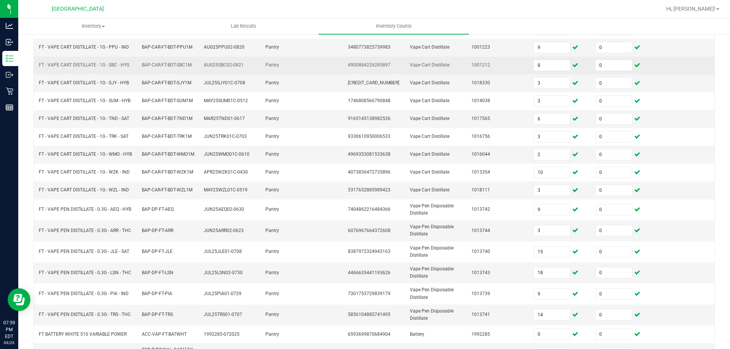
scroll to position [180, 0]
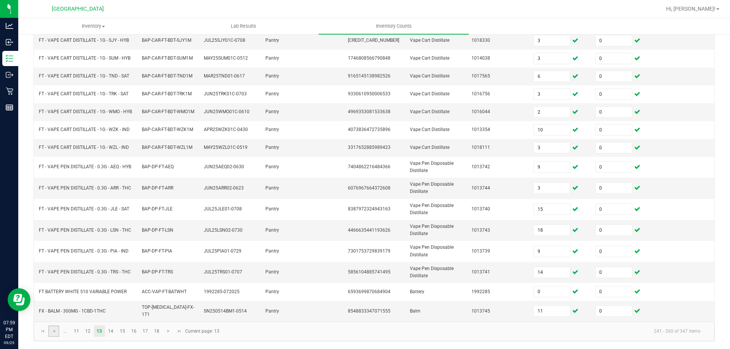
click at [58, 329] on link at bounding box center [53, 331] width 11 height 11
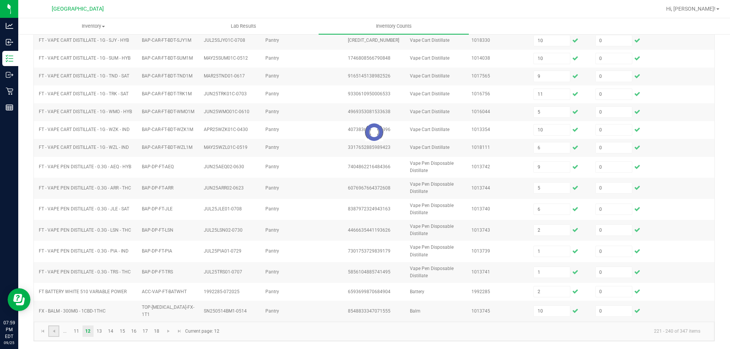
scroll to position [177, 0]
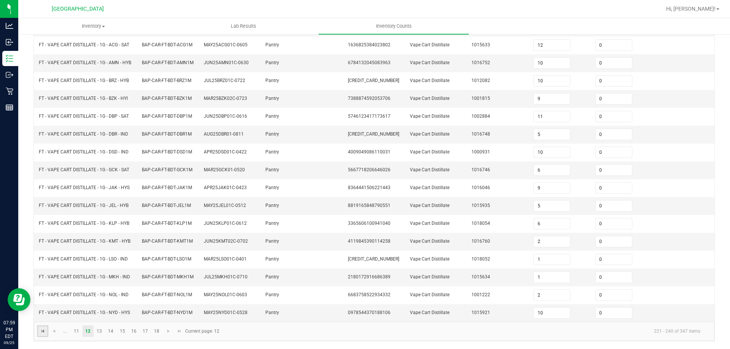
click at [41, 333] on span "Go to the first page" at bounding box center [43, 331] width 6 height 6
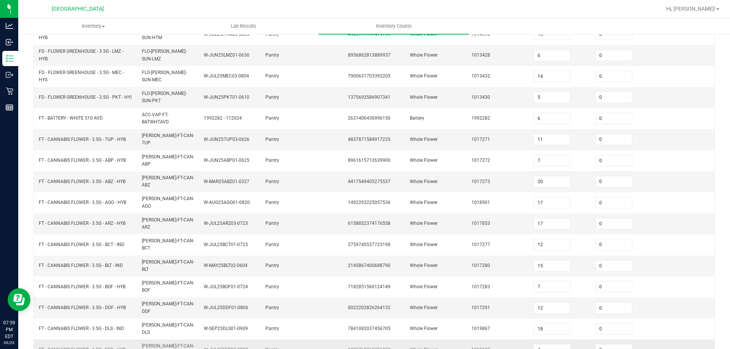
scroll to position [180, 0]
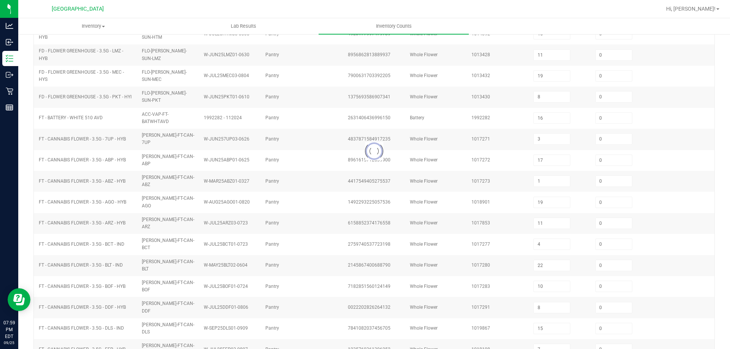
scroll to position [158, 0]
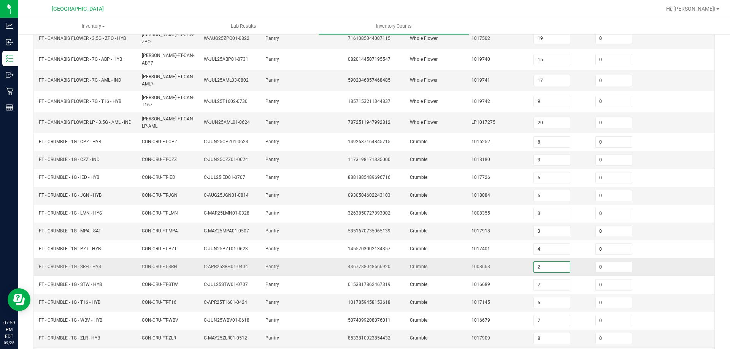
click at [534, 262] on input "2" at bounding box center [552, 267] width 36 height 11
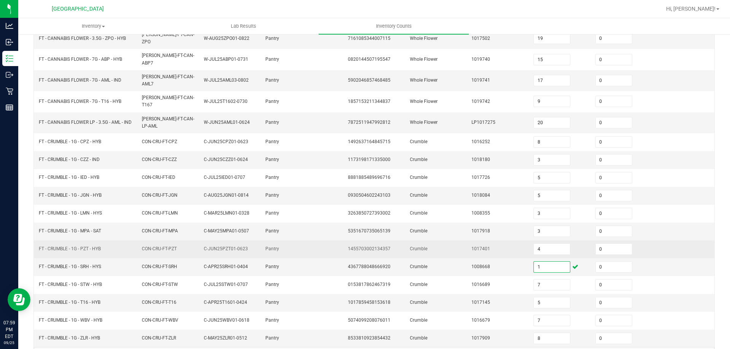
click at [539, 241] on td "4" at bounding box center [560, 250] width 62 height 18
click at [539, 244] on input "4" at bounding box center [552, 249] width 36 height 11
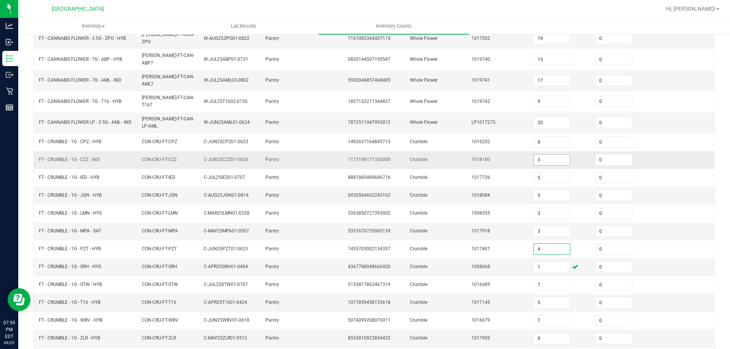
click at [543, 155] on input "3" at bounding box center [552, 160] width 36 height 11
click at [348, 120] on span "7872511947992812" at bounding box center [369, 122] width 43 height 5
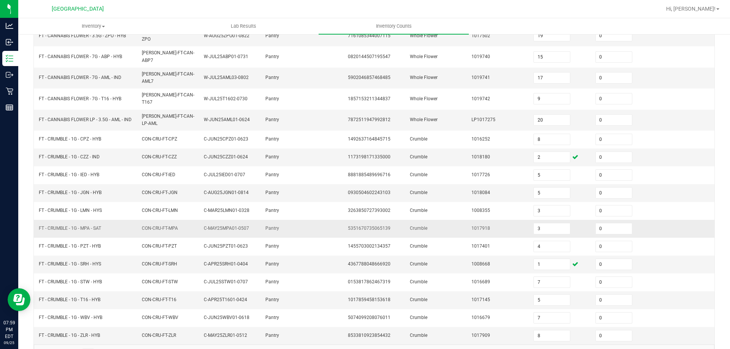
scroll to position [161, 0]
click at [102, 348] on link "4" at bounding box center [99, 353] width 11 height 11
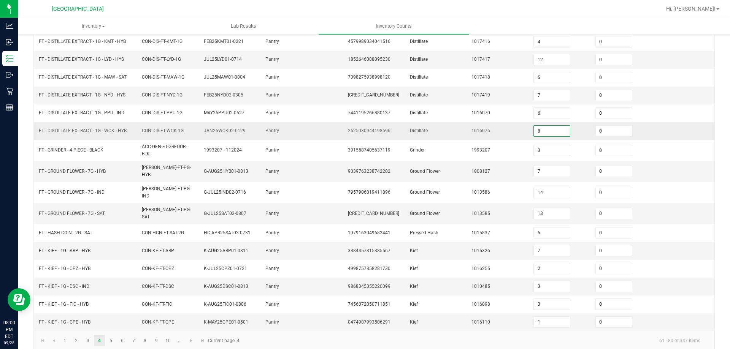
click at [539, 129] on input "8" at bounding box center [552, 131] width 36 height 11
click at [443, 166] on td "Ground Flower" at bounding box center [436, 171] width 62 height 21
click at [66, 335] on link "1" at bounding box center [64, 340] width 11 height 11
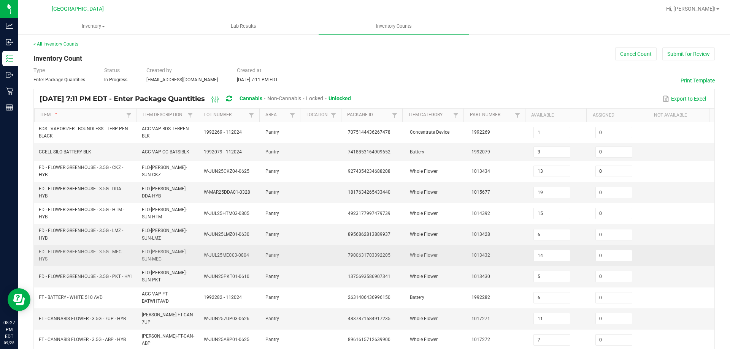
scroll to position [0, 0]
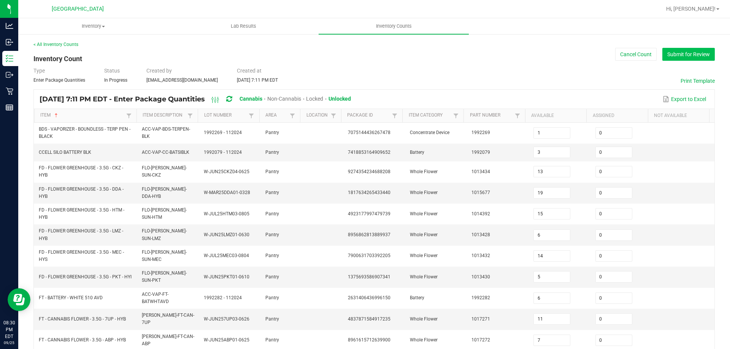
click at [683, 51] on button "Submit for Review" at bounding box center [688, 54] width 52 height 13
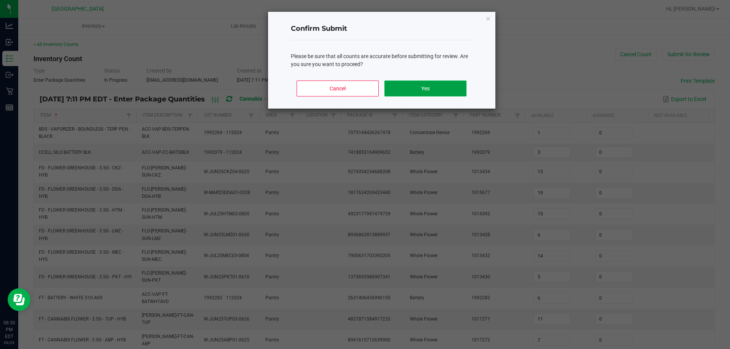
click at [392, 91] on button "Yes" at bounding box center [425, 89] width 82 height 16
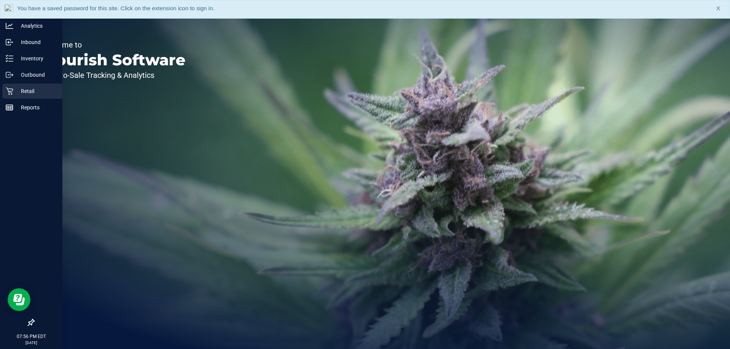
click at [37, 84] on div "Retail" at bounding box center [32, 91] width 60 height 15
